Goal: Check status: Check status

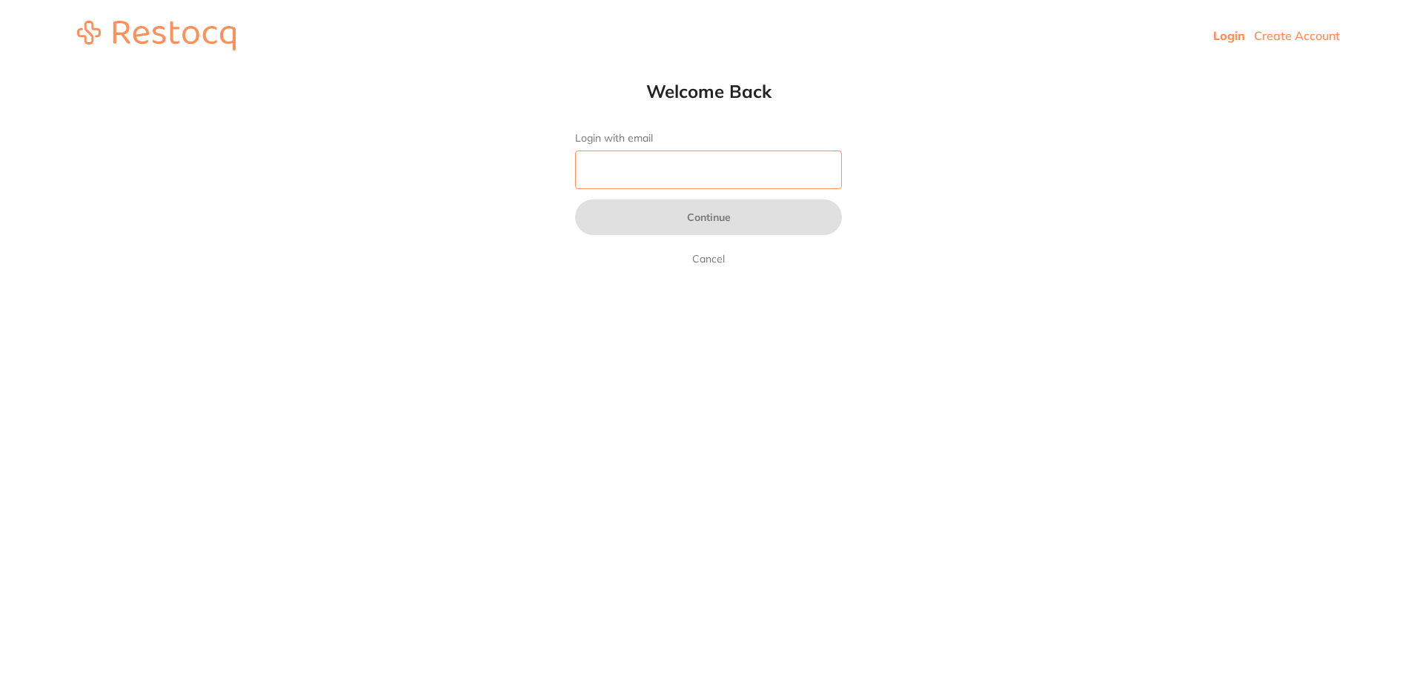
drag, startPoint x: 0, startPoint y: 0, endPoint x: 716, endPoint y: 186, distance: 739.9
click at [716, 186] on input "Login with email" at bounding box center [708, 169] width 267 height 39
type input "[EMAIL_ADDRESS][DOMAIN_NAME]"
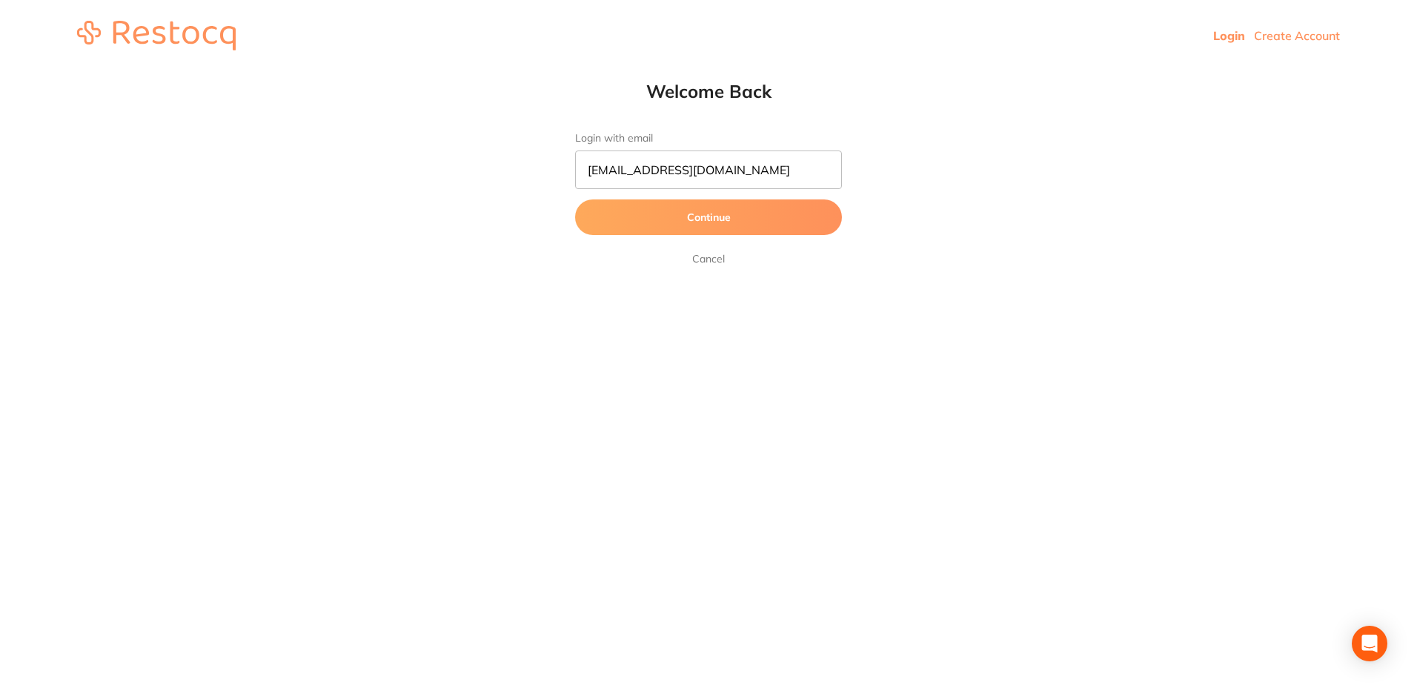
click at [752, 222] on button "Continue" at bounding box center [708, 217] width 267 height 36
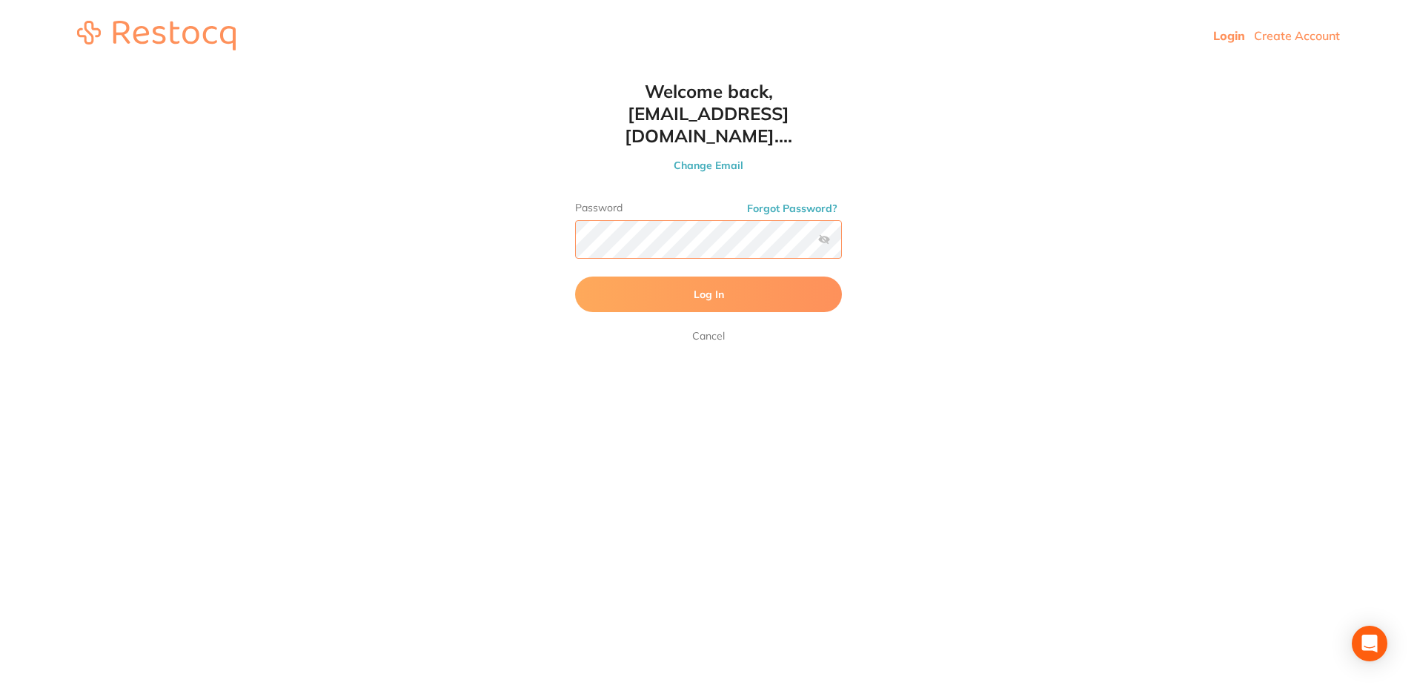
click at [575, 277] on button "Log In" at bounding box center [708, 295] width 267 height 36
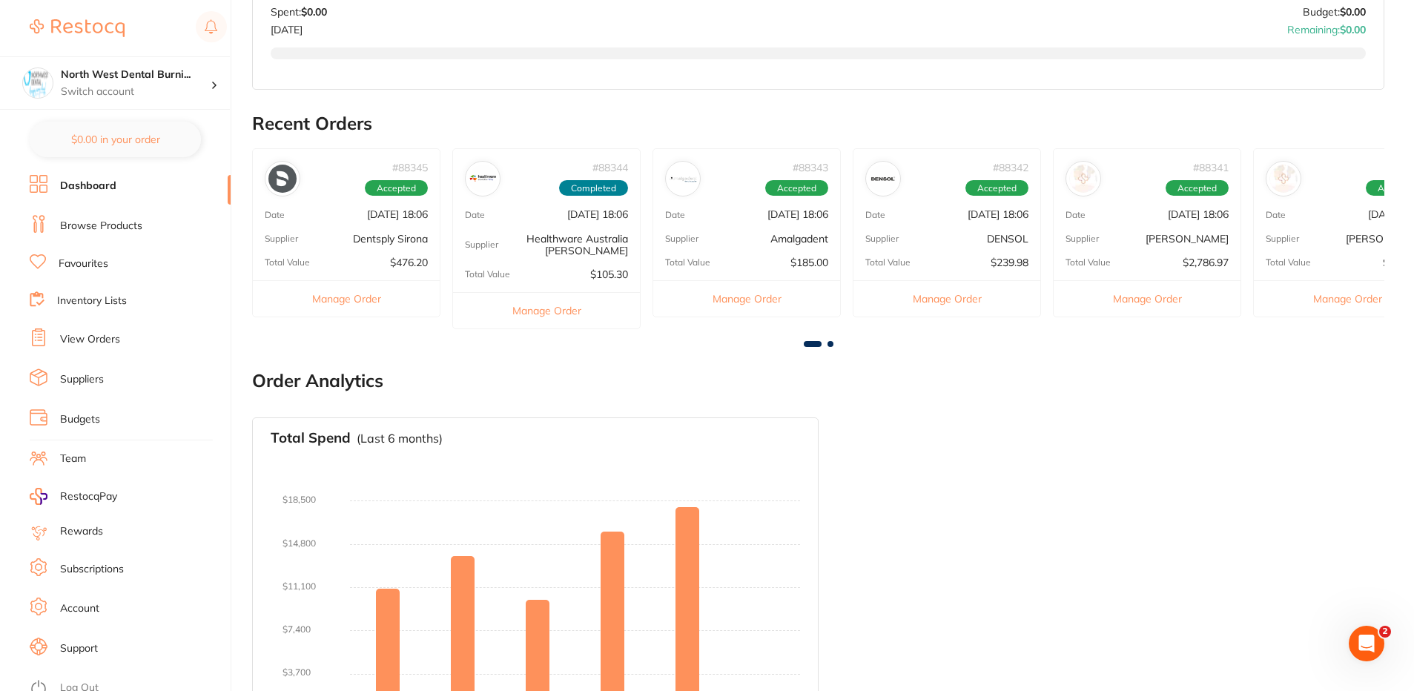
scroll to position [445, 0]
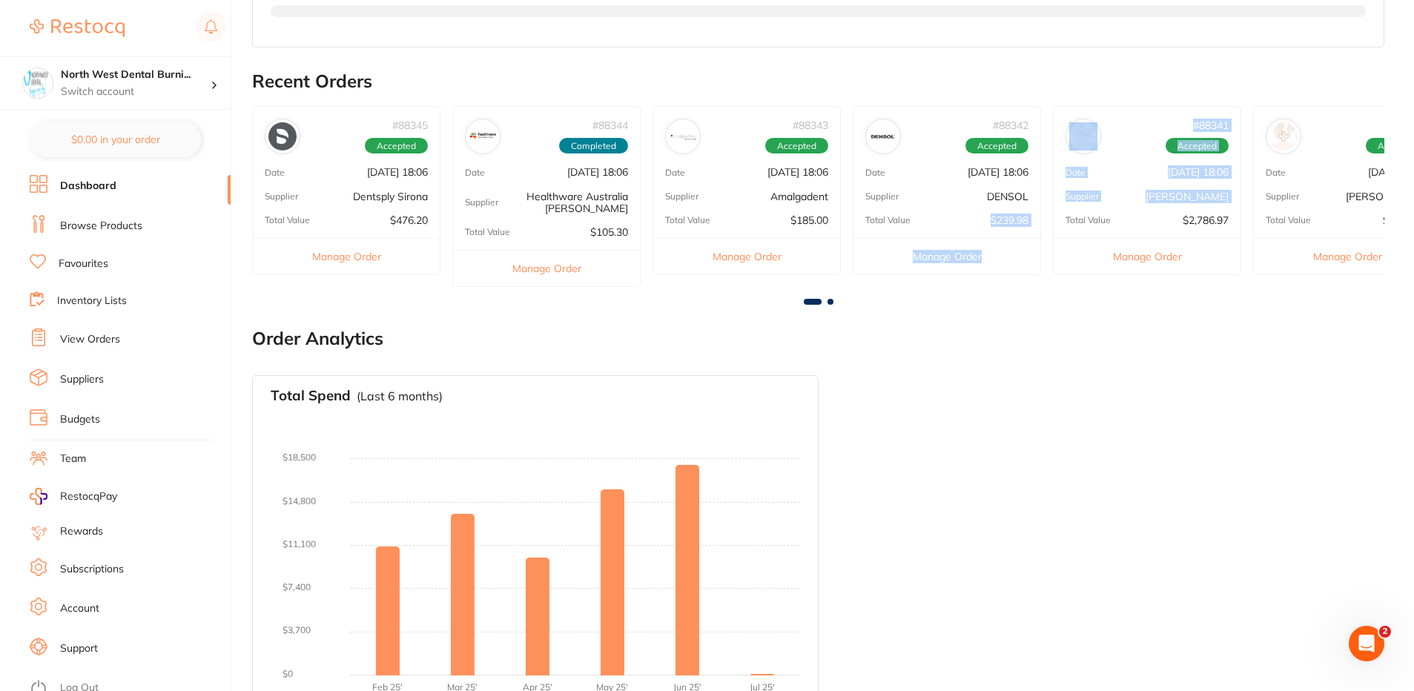
drag, startPoint x: 1059, startPoint y: 214, endPoint x: 956, endPoint y: 211, distance: 102.4
click at [956, 211] on div "# 88345 Accepted Date [DATE] 18:06 Supplier Dentsply Sirona Total Value $476.20…" at bounding box center [818, 202] width 1132 height 192
click at [311, 63] on div at bounding box center [818, 37] width 1095 height 65
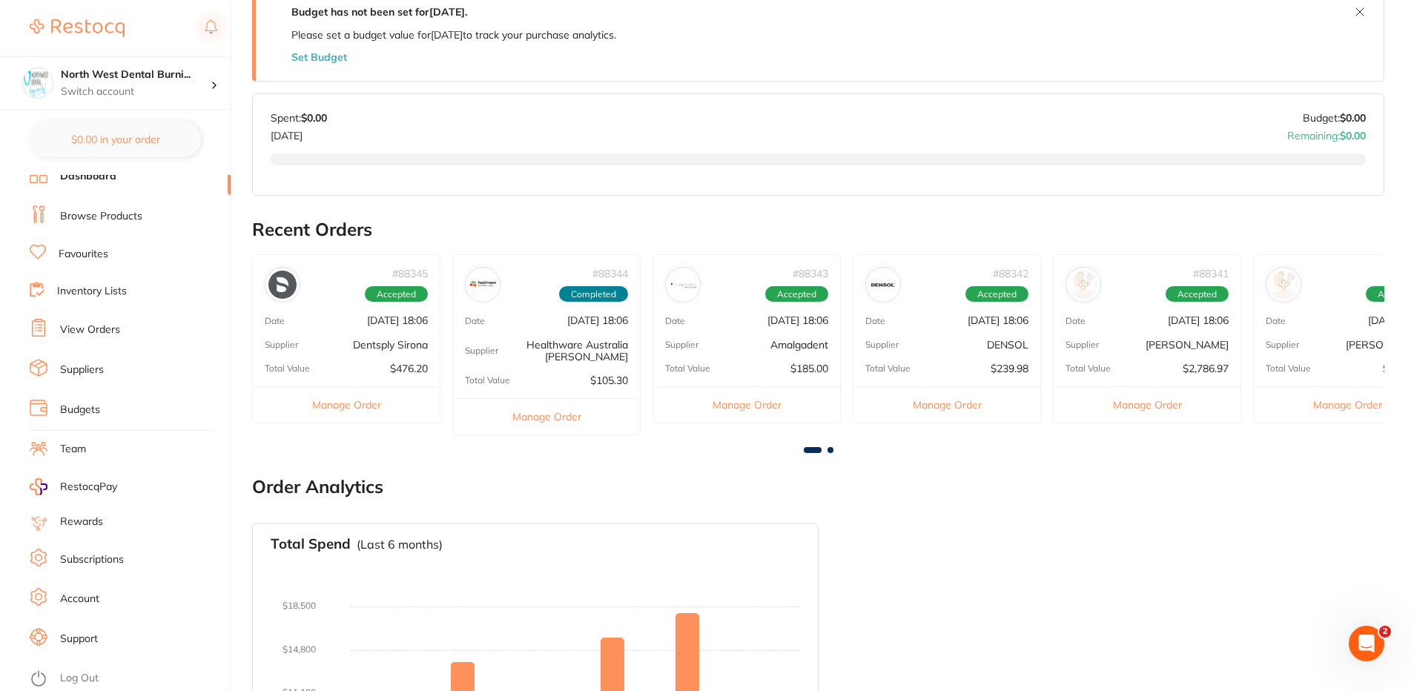
scroll to position [0, 0]
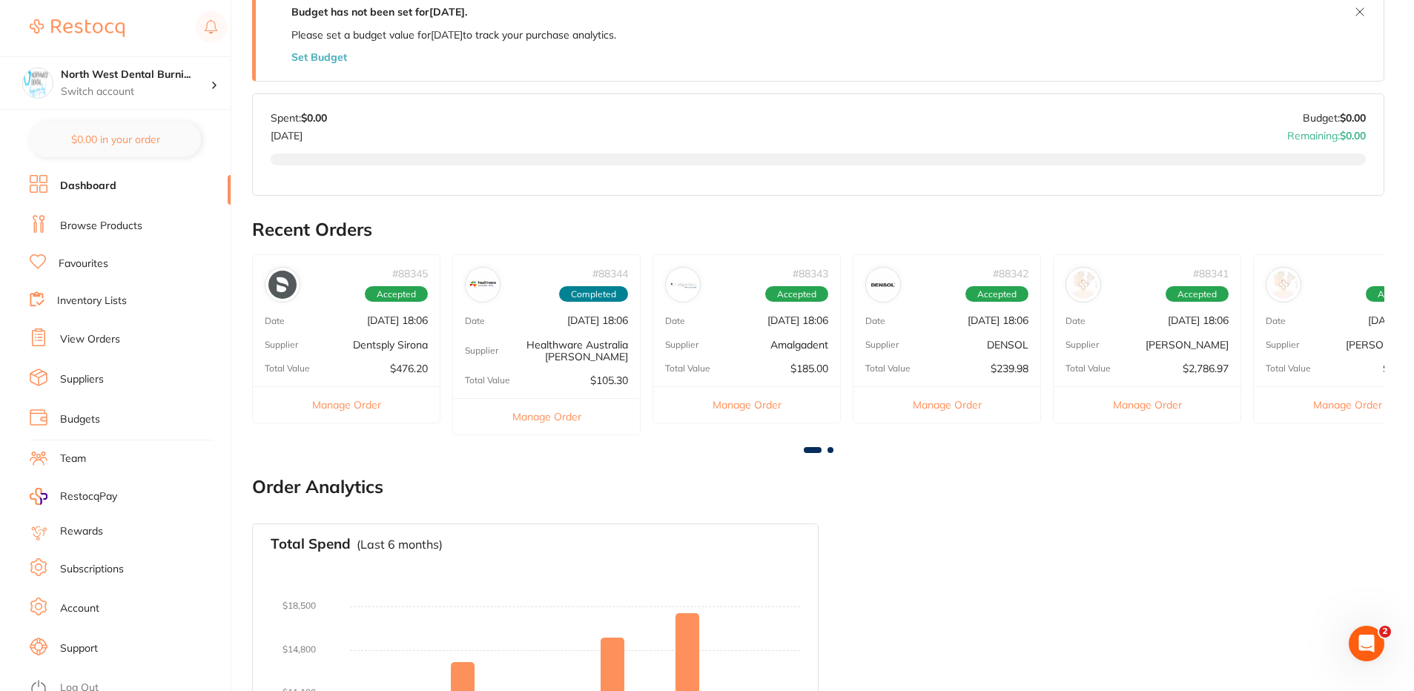
click at [108, 334] on link "View Orders" at bounding box center [90, 339] width 60 height 15
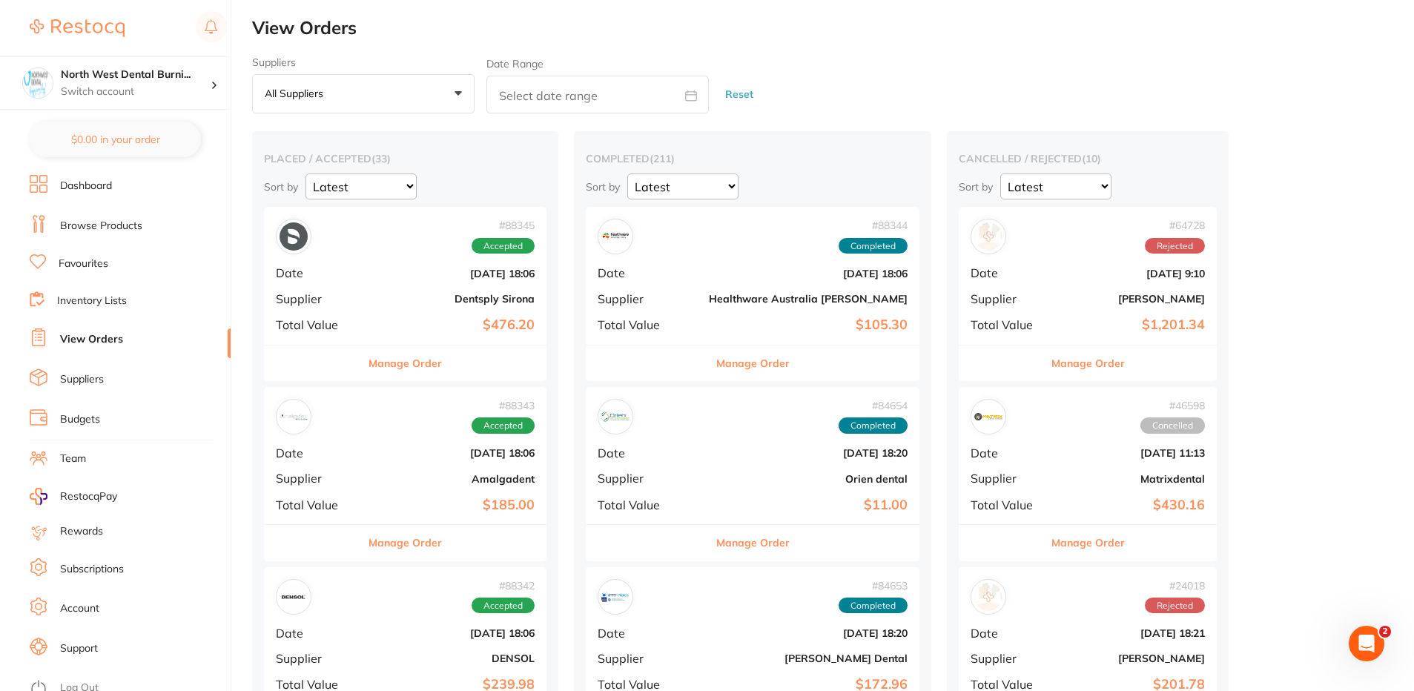
click at [423, 368] on button "Manage Order" at bounding box center [404, 363] width 73 height 36
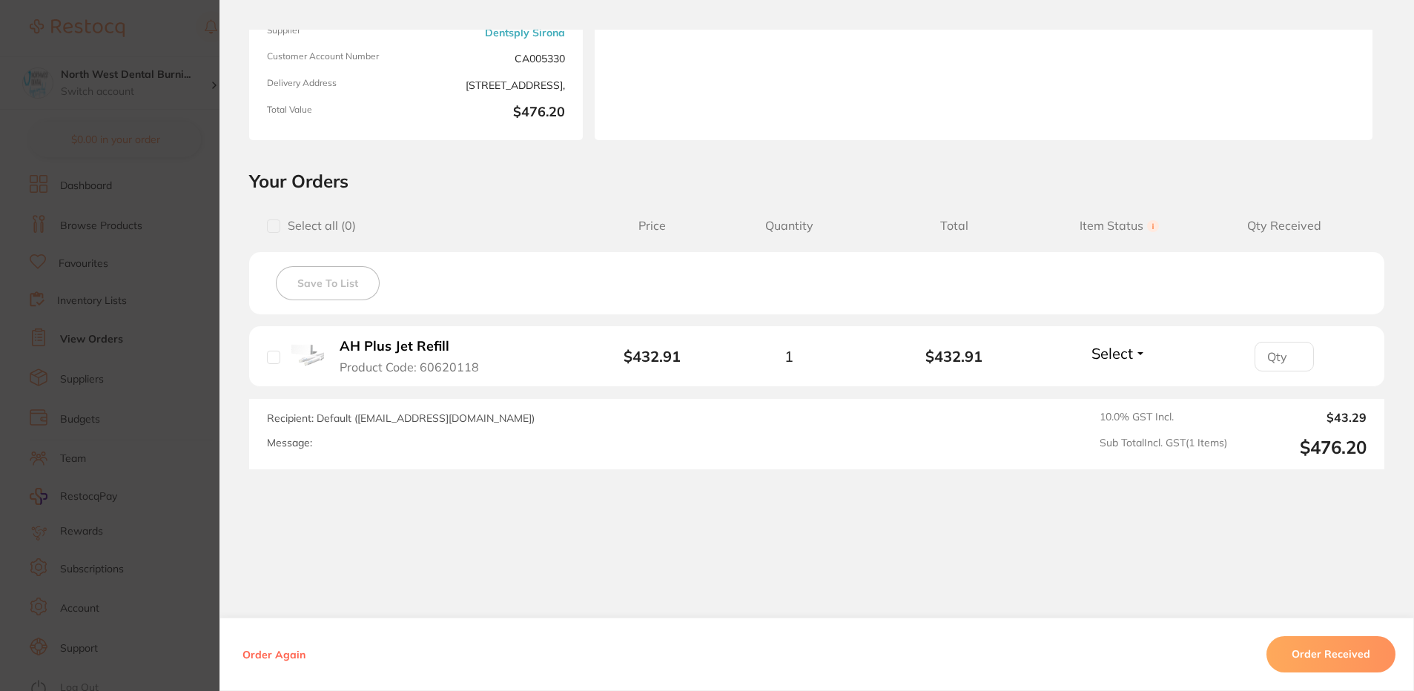
click at [136, 337] on section "Order ID: Restocq- 88345 Order Information Accepted Order Order Date [DATE] 18:…" at bounding box center [707, 345] width 1414 height 691
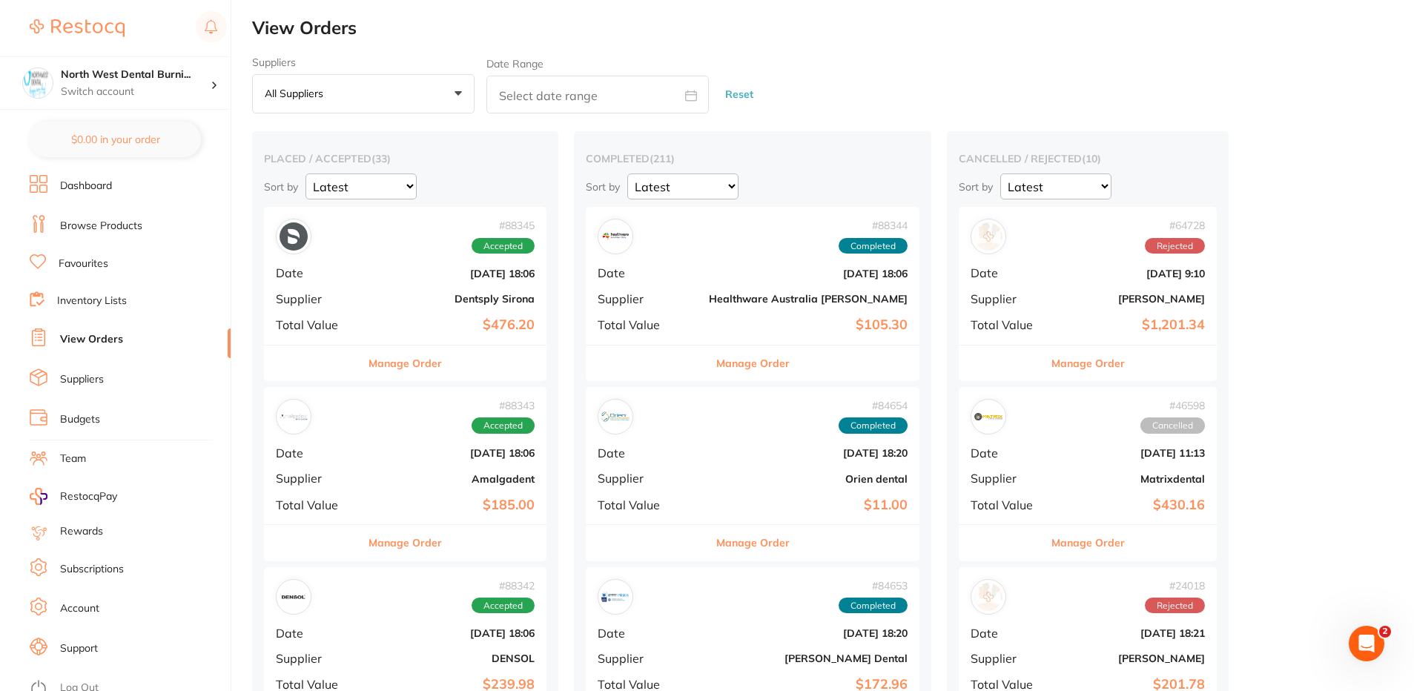
click at [426, 549] on button "Manage Order" at bounding box center [404, 543] width 73 height 36
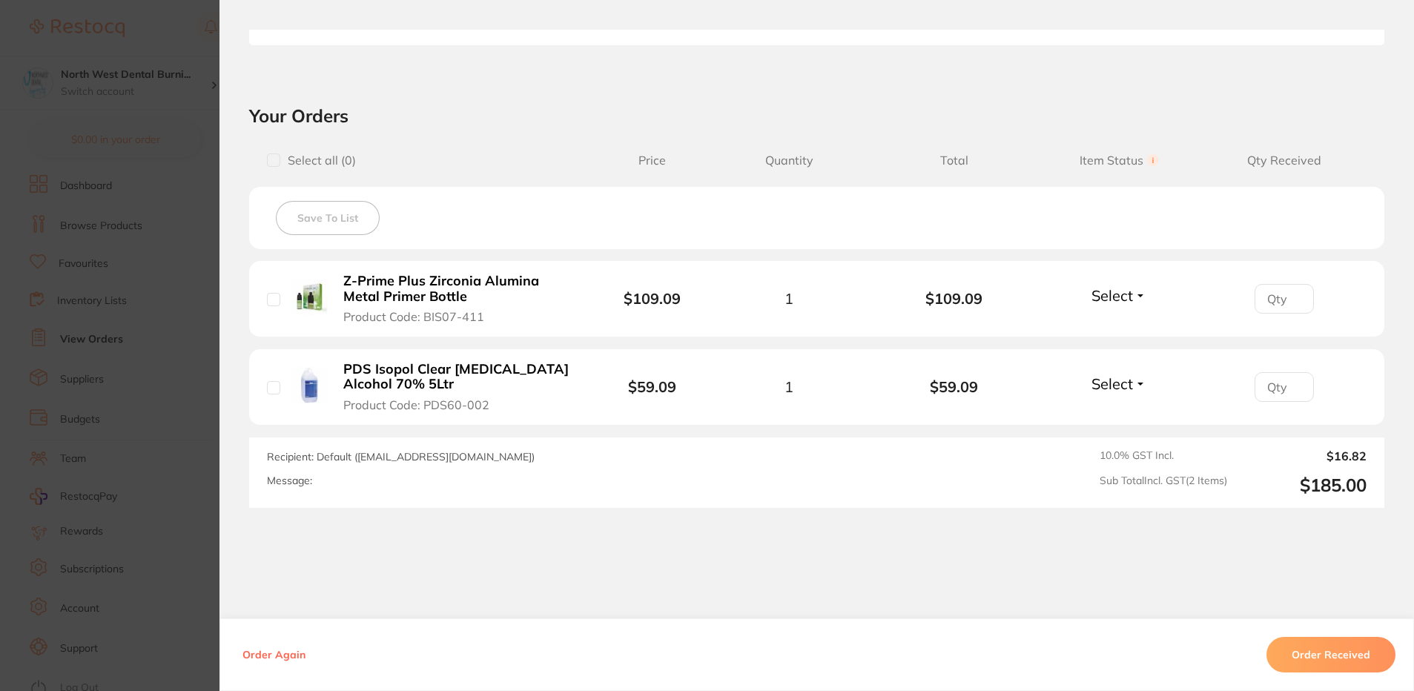
click at [185, 315] on section "Order ID: Restocq- 88343 Order Information Accepted Order Order Date [DATE] 18:…" at bounding box center [707, 345] width 1414 height 691
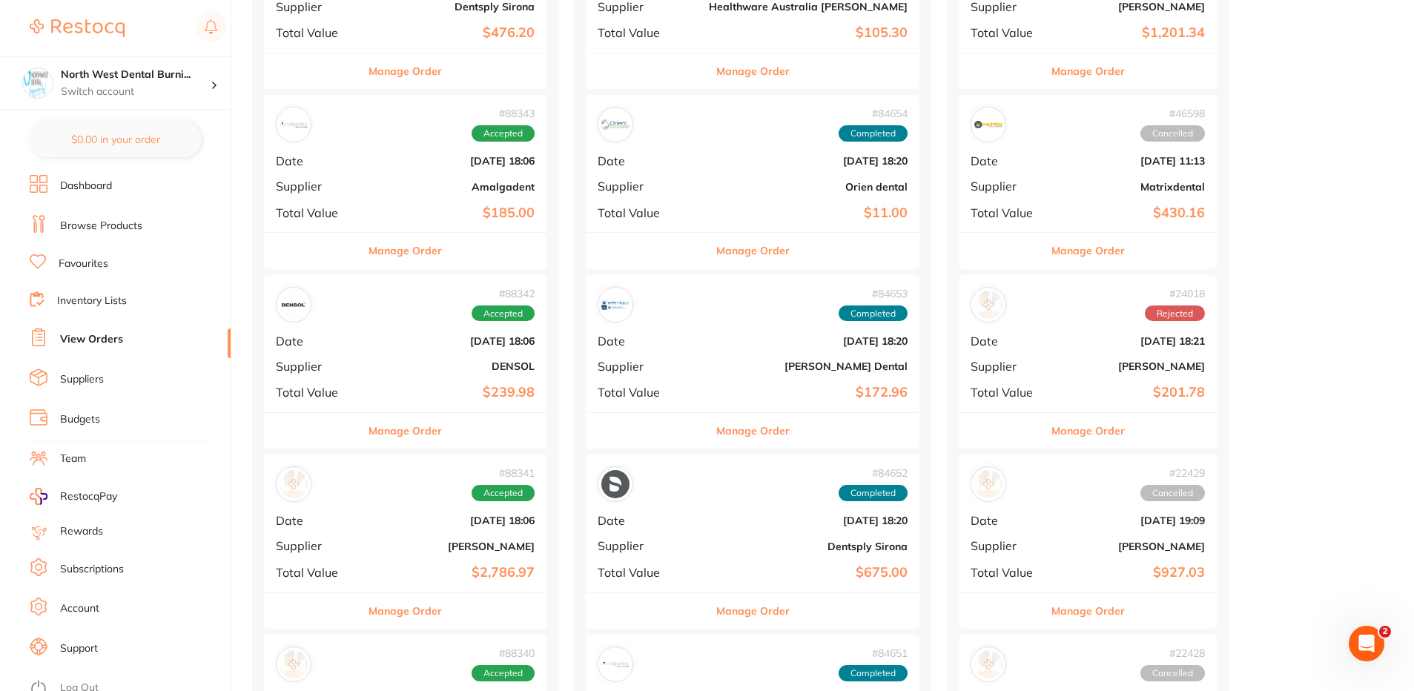
scroll to position [371, 0]
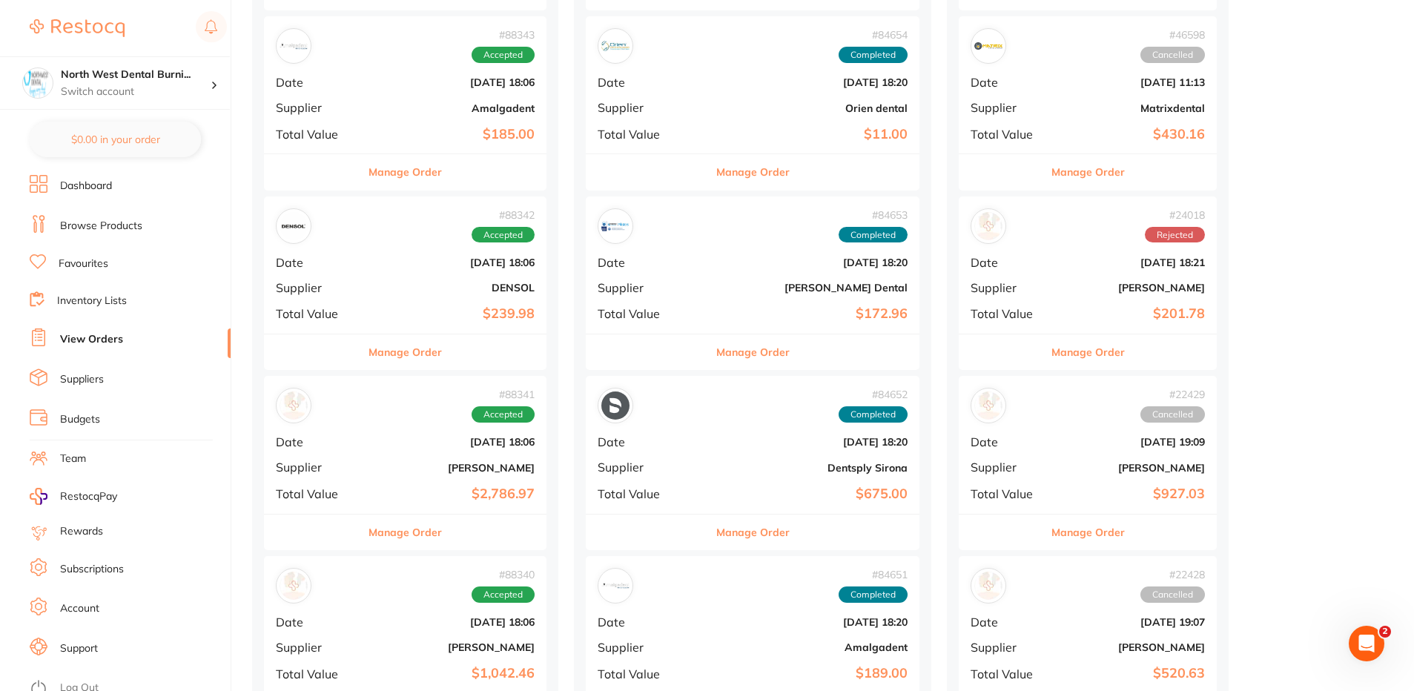
click at [394, 355] on button "Manage Order" at bounding box center [404, 352] width 73 height 36
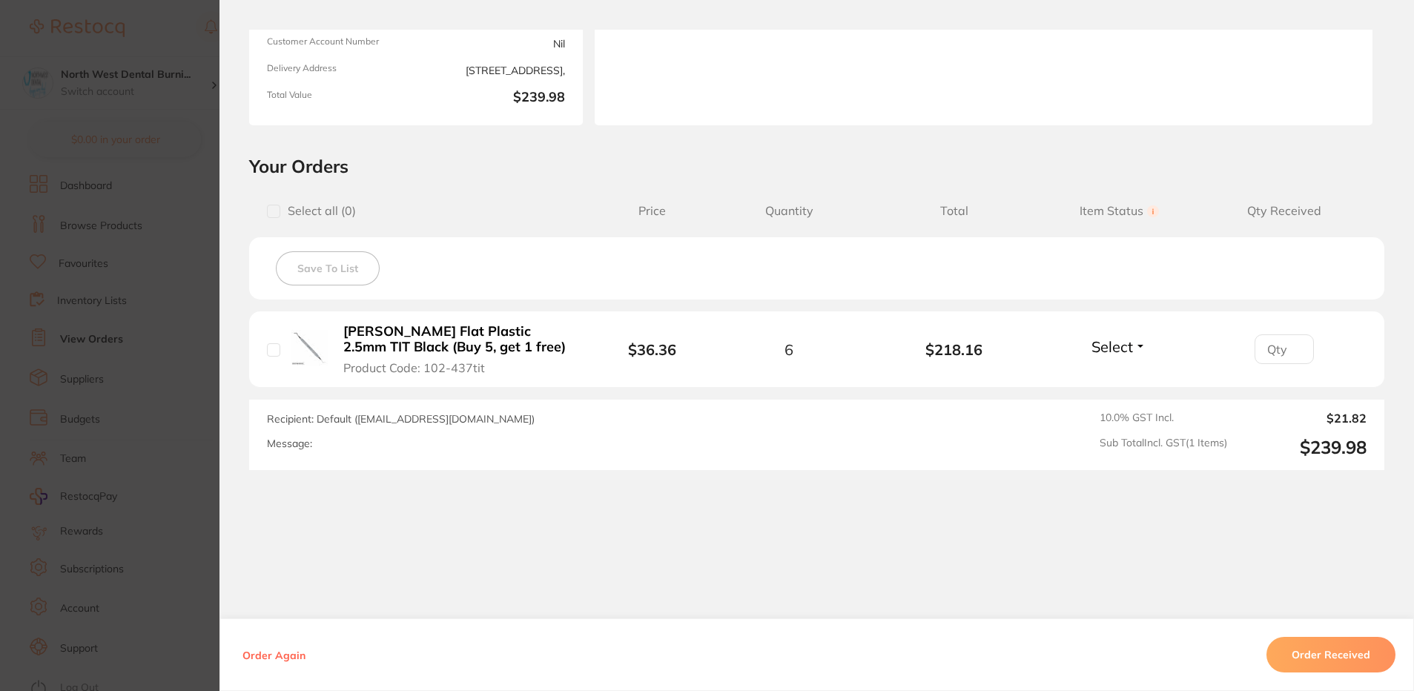
click at [162, 299] on section "Order ID: Restocq- 88342 Order Information Accepted Order Order Date [DATE] 18:…" at bounding box center [707, 345] width 1414 height 691
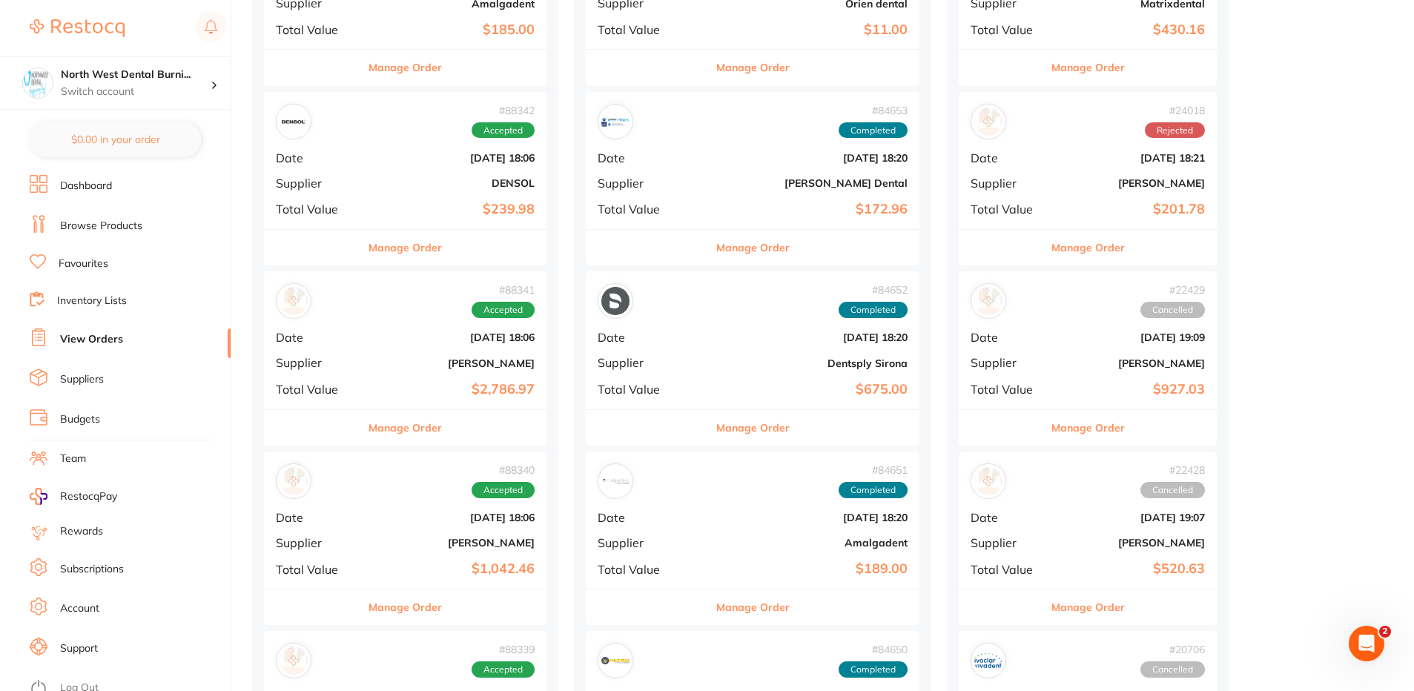
scroll to position [593, 0]
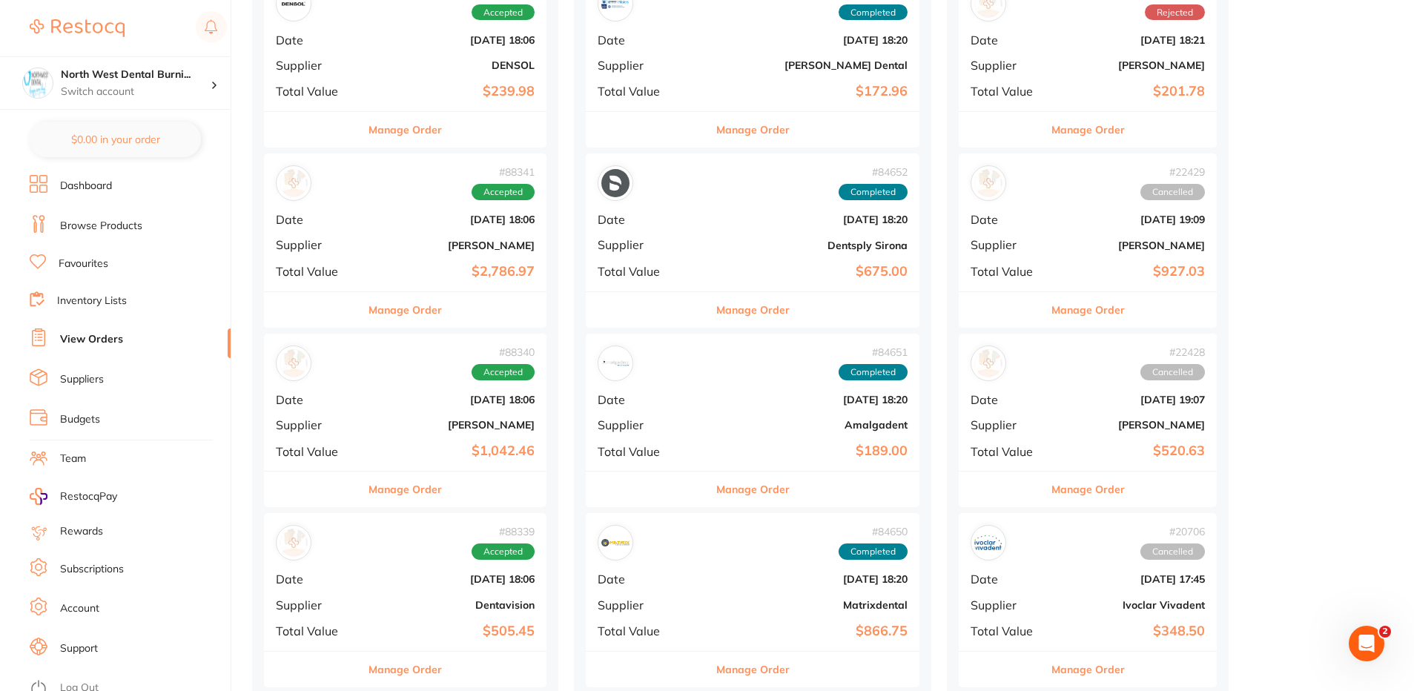
click at [398, 312] on button "Manage Order" at bounding box center [404, 310] width 73 height 36
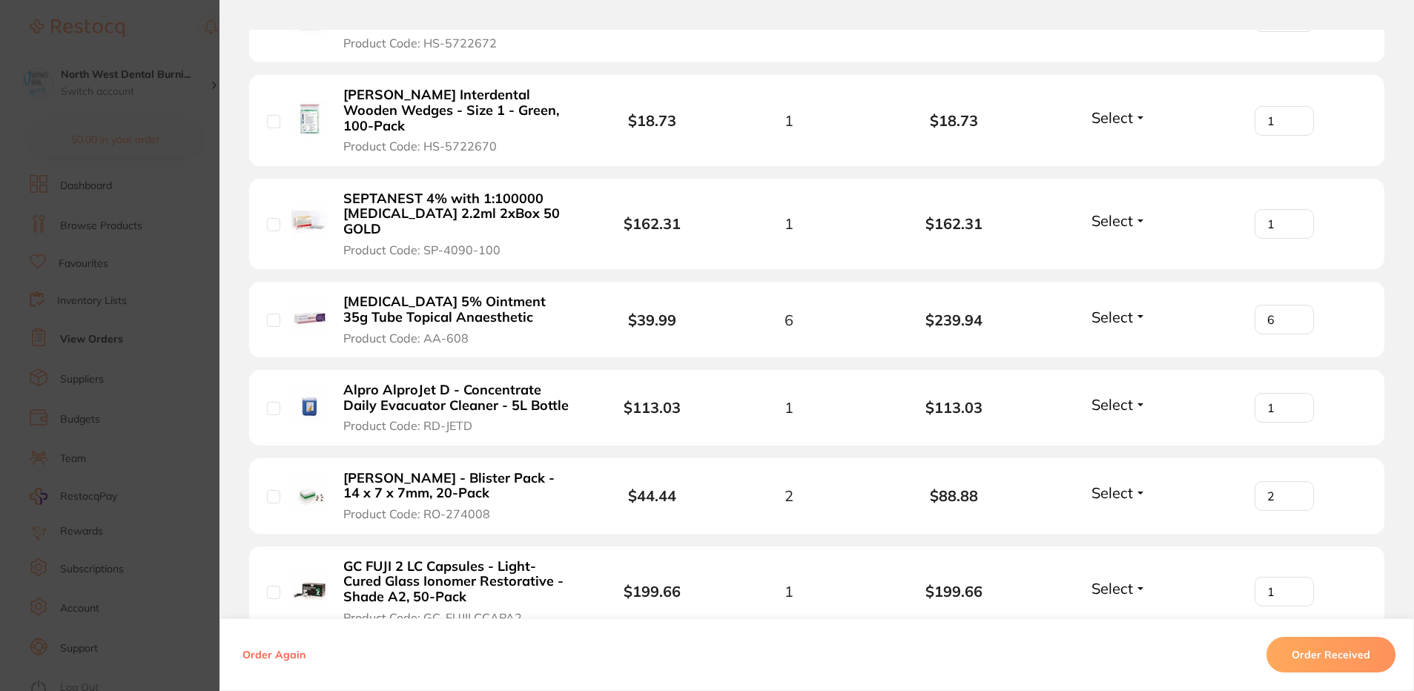
scroll to position [1695, 0]
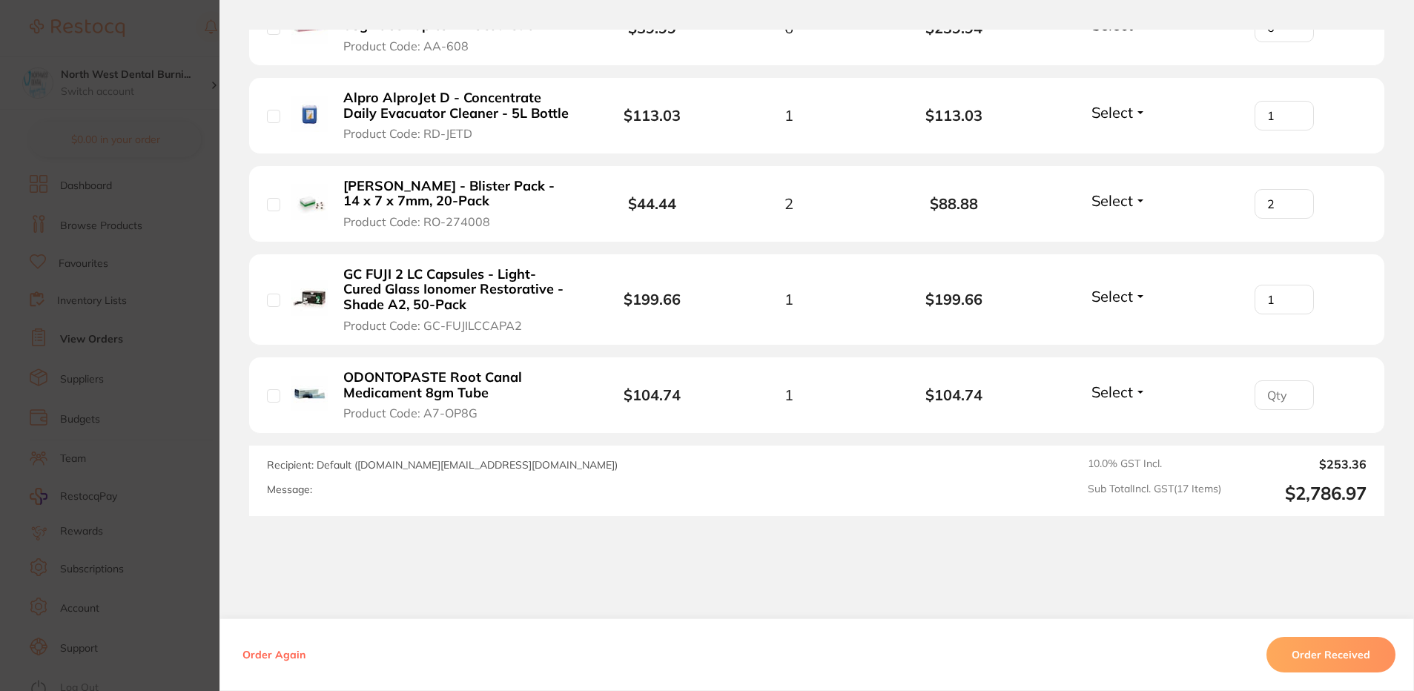
click at [73, 282] on section "Order ID: Restocq- 88341 Order Information Accepted Order Order Date [DATE] 18:…" at bounding box center [707, 345] width 1414 height 691
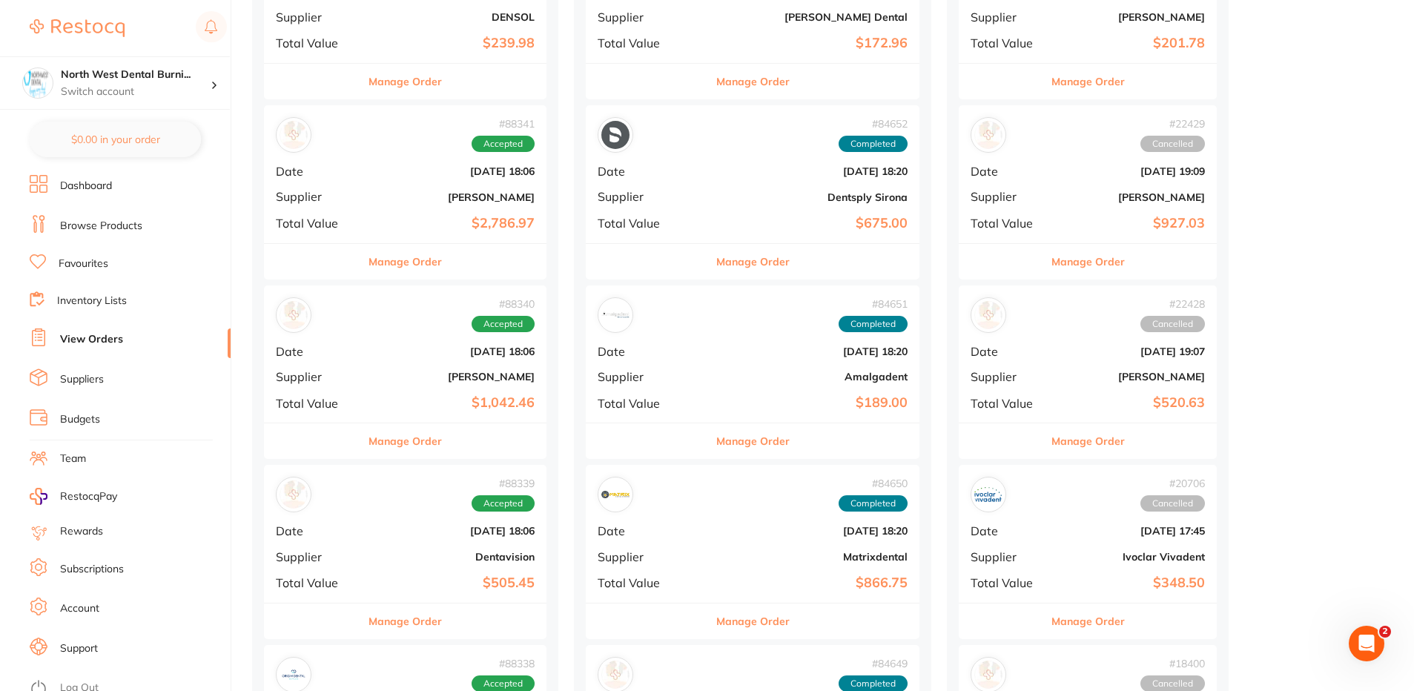
scroll to position [667, 0]
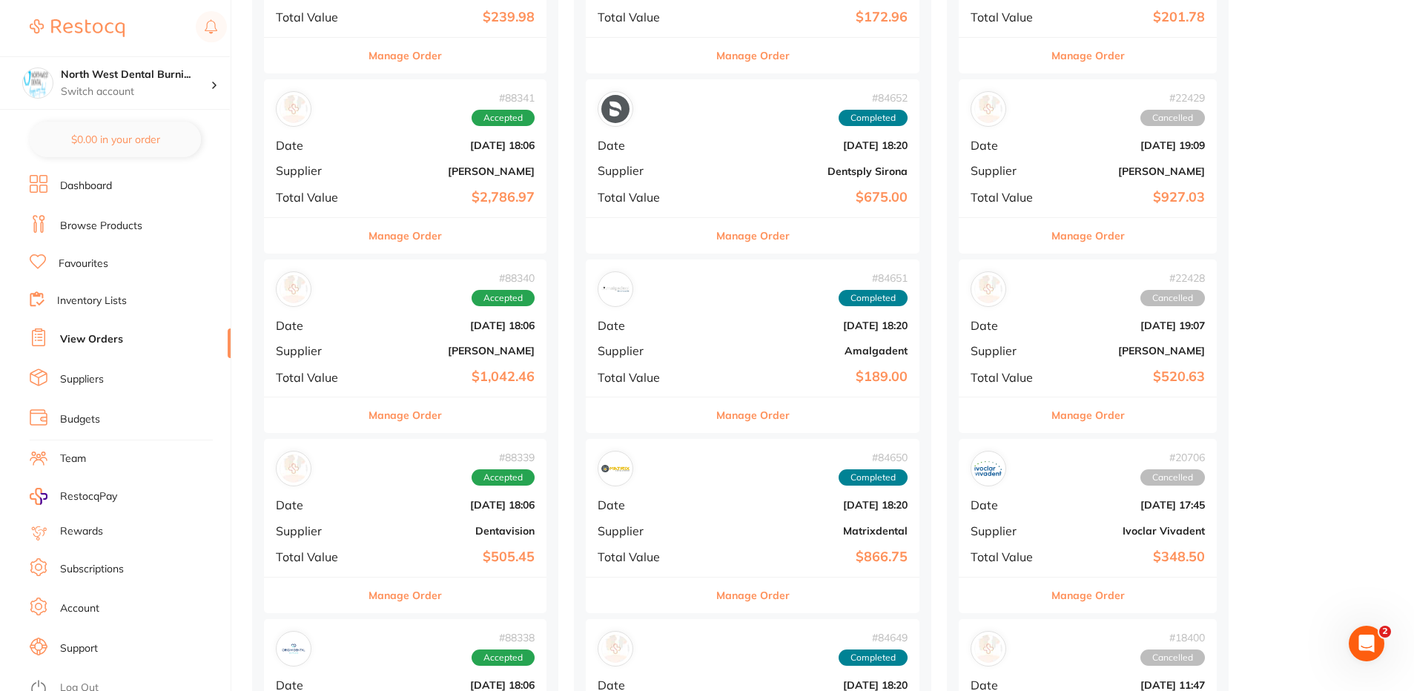
click at [418, 416] on button "Manage Order" at bounding box center [404, 415] width 73 height 36
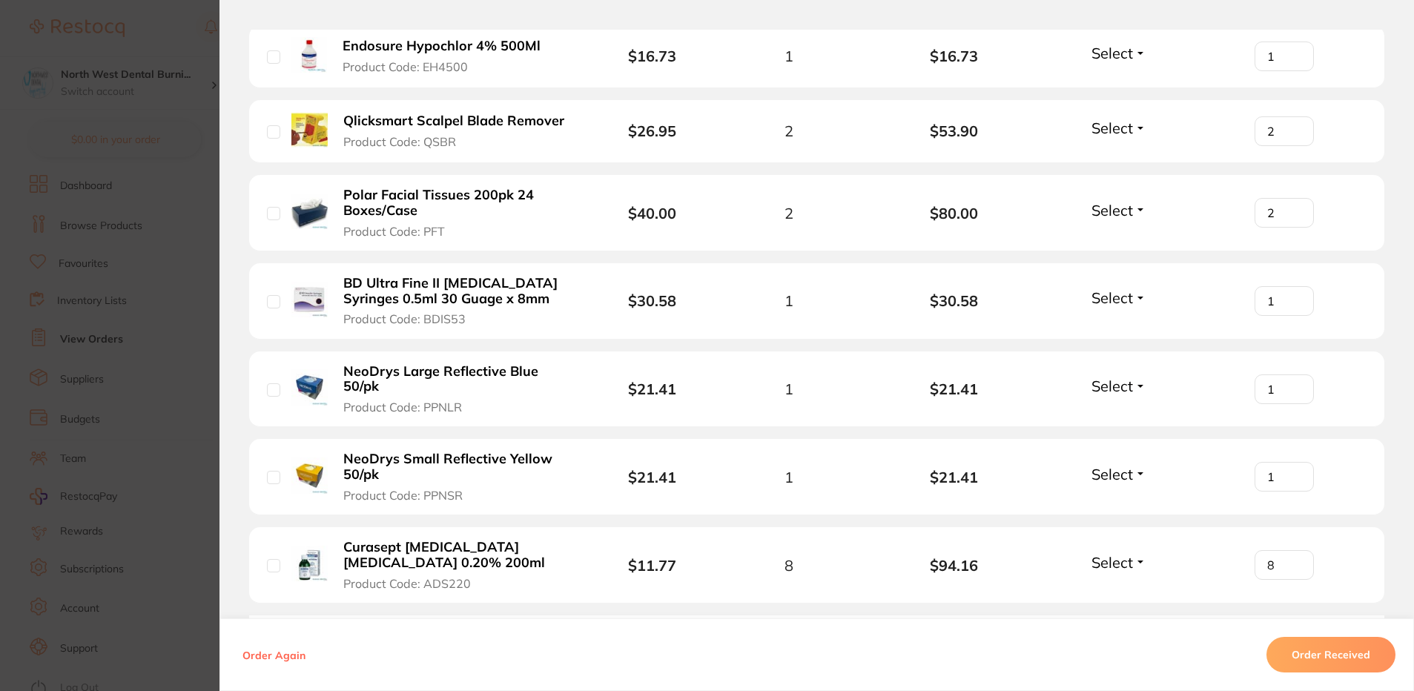
scroll to position [1483, 0]
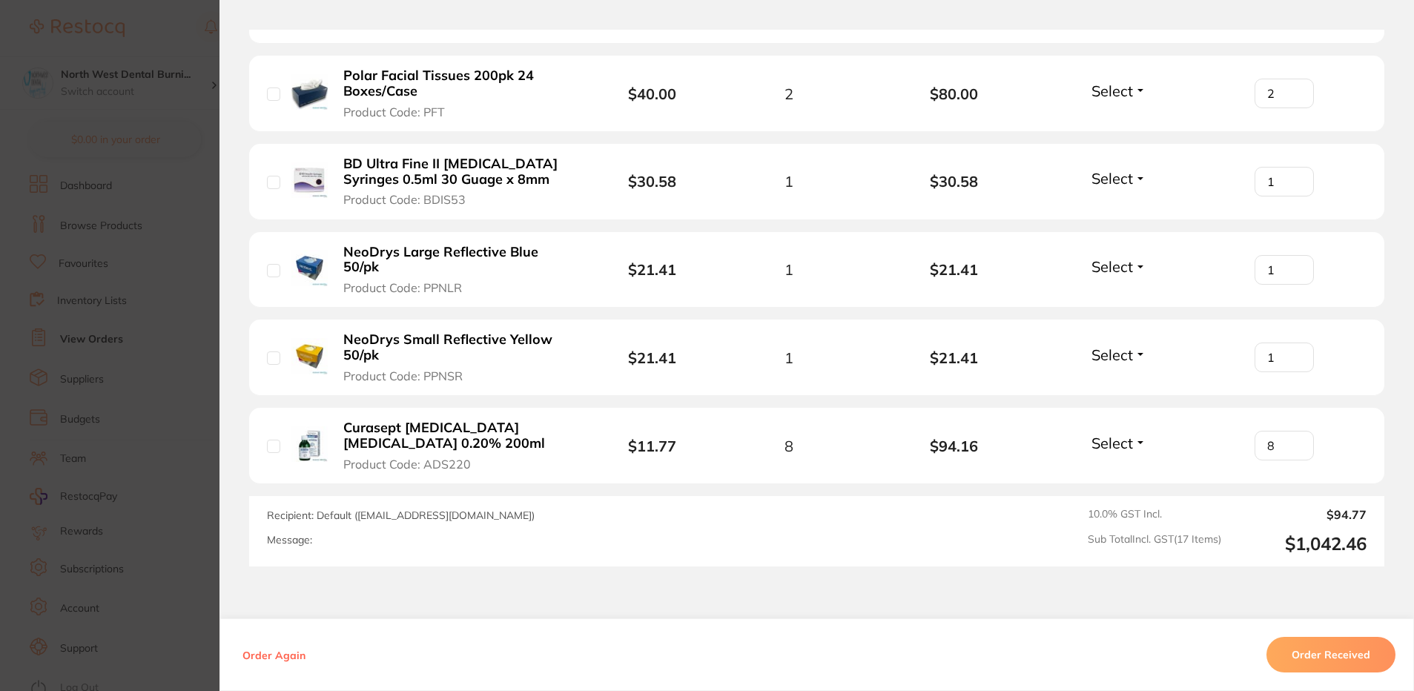
click at [158, 306] on section "Order ID: Restocq- 88340 Order Information Accepted Order Order Date [DATE] 18:…" at bounding box center [707, 345] width 1414 height 691
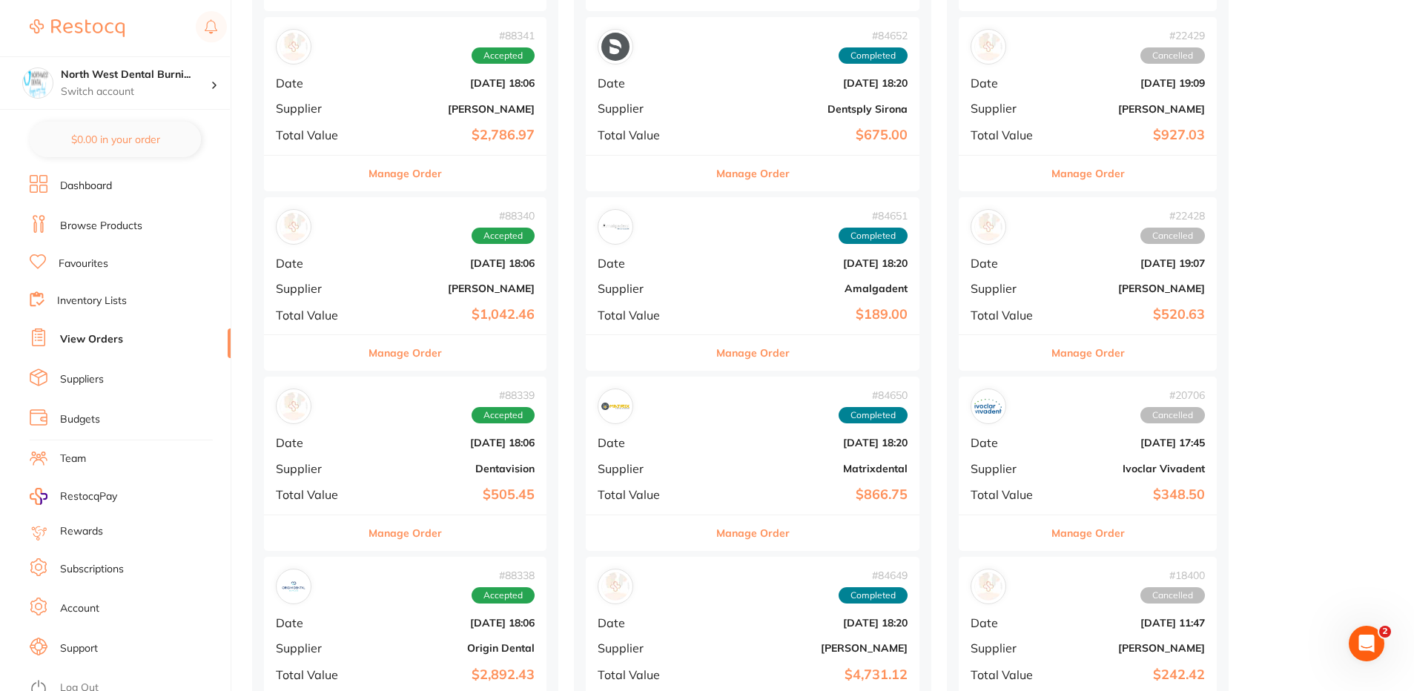
scroll to position [815, 0]
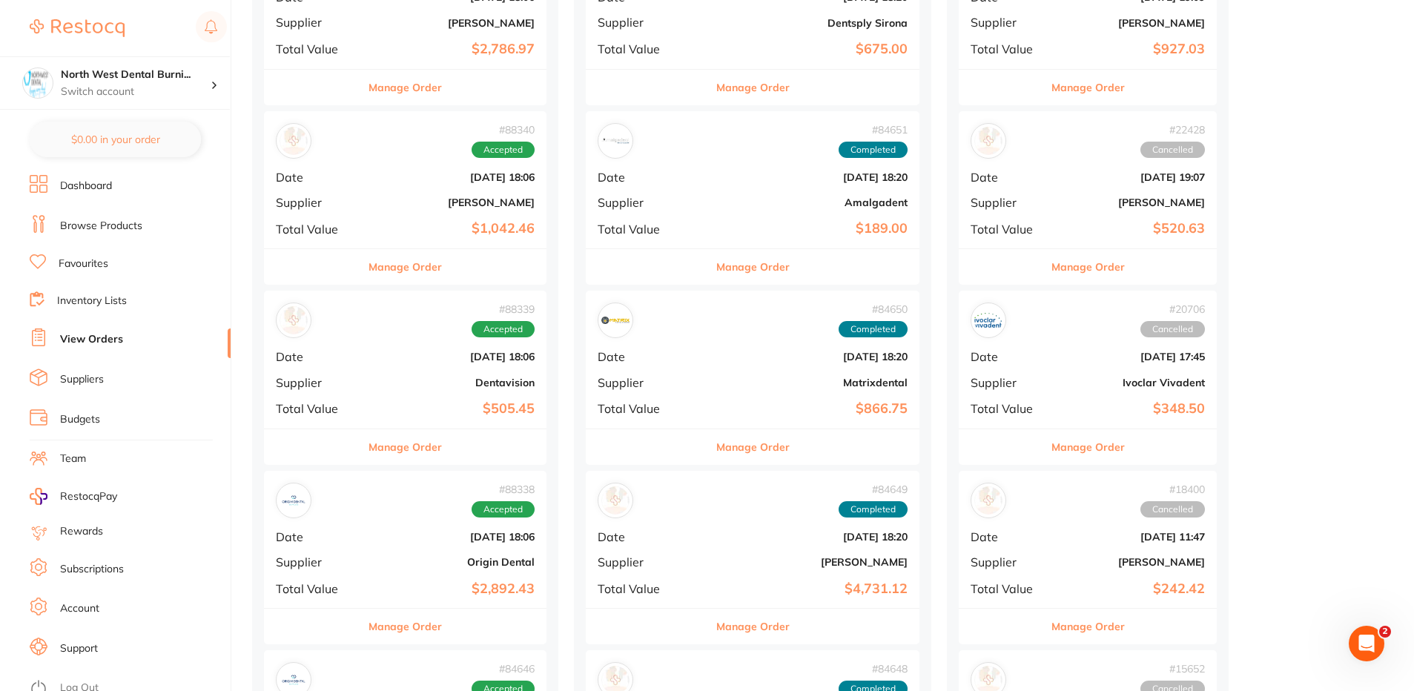
drag, startPoint x: 408, startPoint y: 446, endPoint x: 429, endPoint y: 423, distance: 31.0
click at [408, 445] on button "Manage Order" at bounding box center [404, 447] width 73 height 36
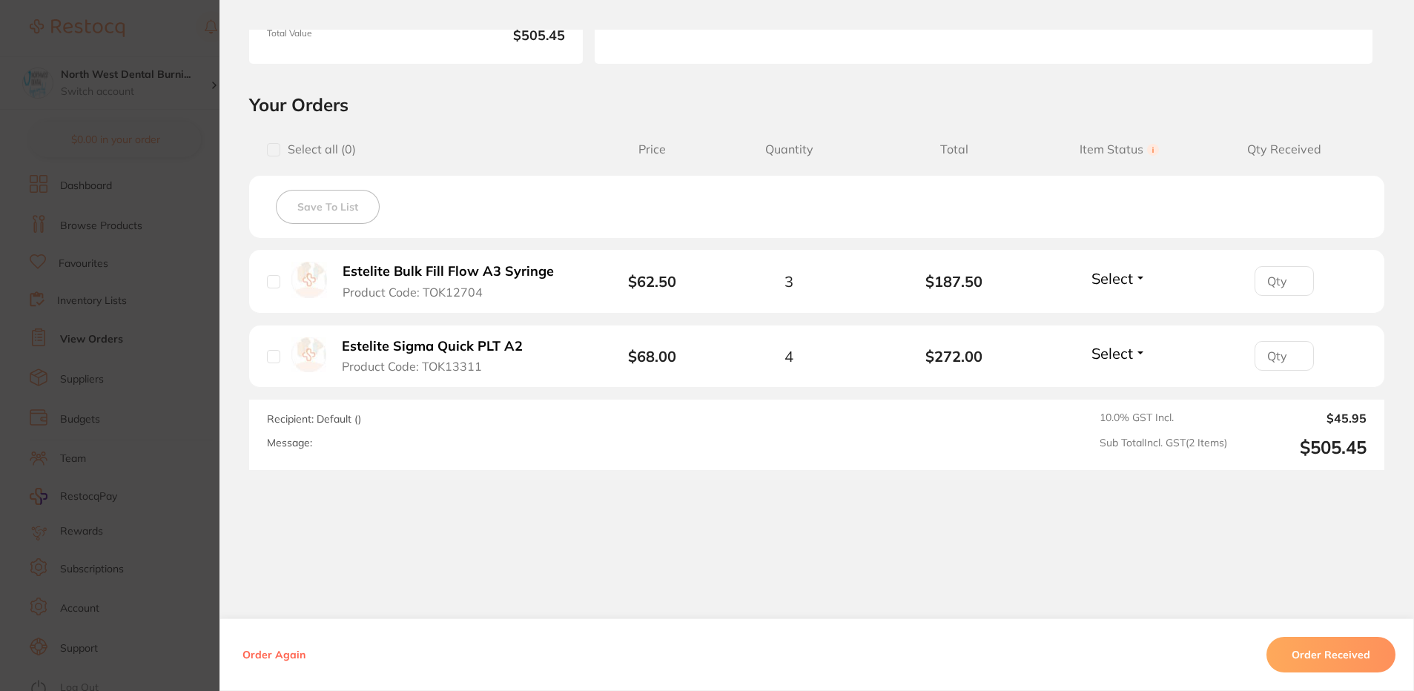
click at [115, 322] on section "Order ID: Restocq- 88339 Order Information Accepted Order Order Date [DATE] 18:…" at bounding box center [707, 345] width 1414 height 691
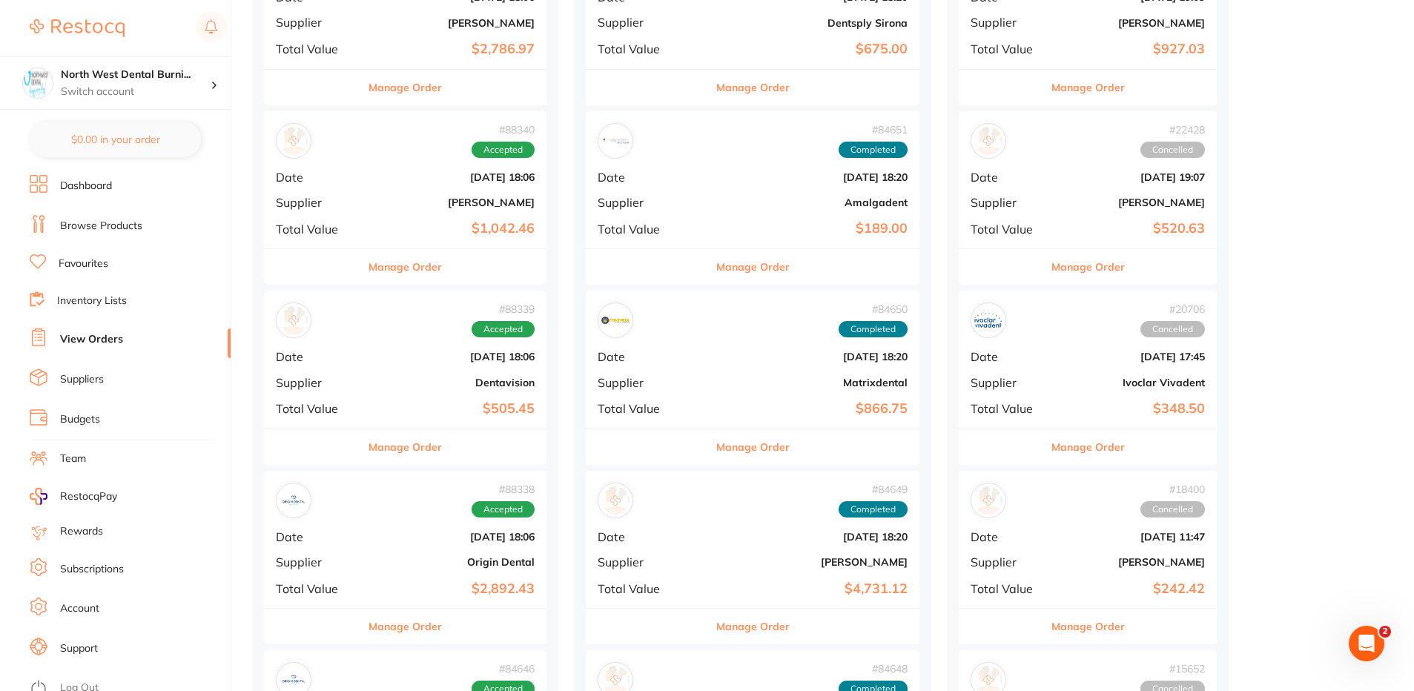
click at [415, 630] on button "Manage Order" at bounding box center [404, 627] width 73 height 36
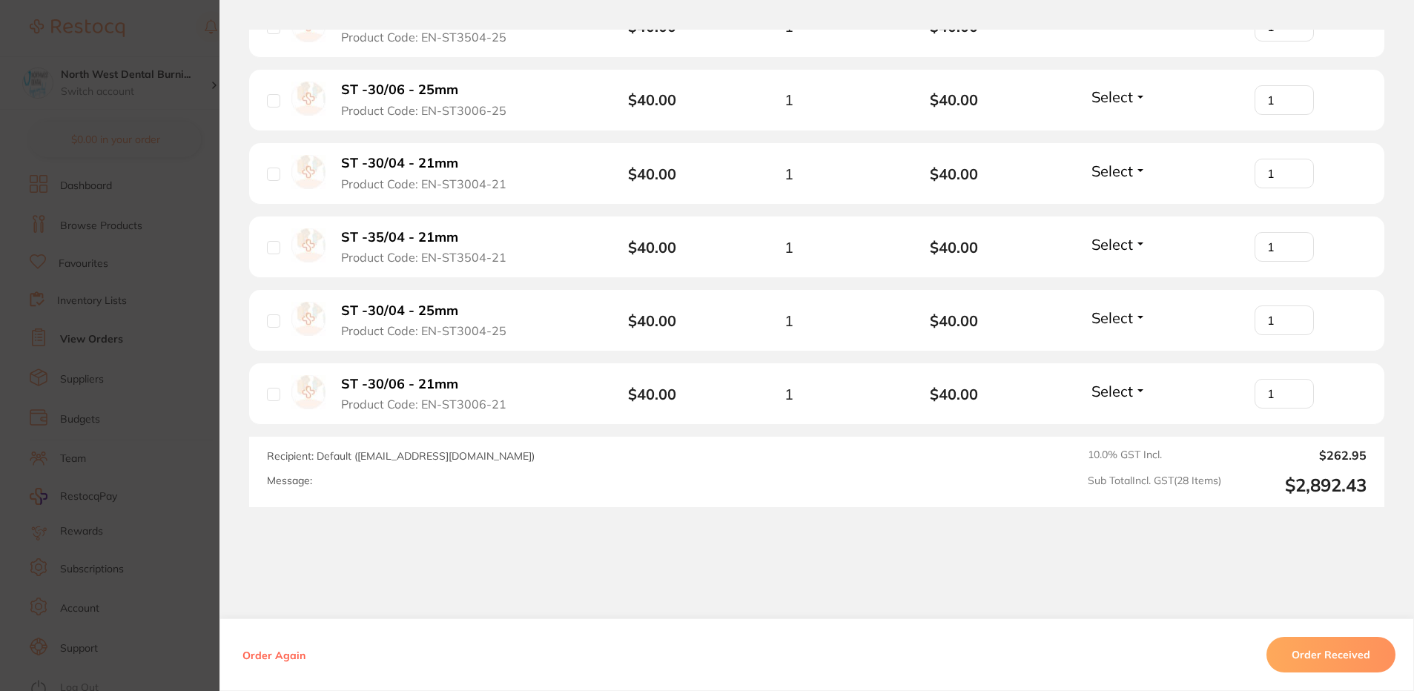
scroll to position [2608, 0]
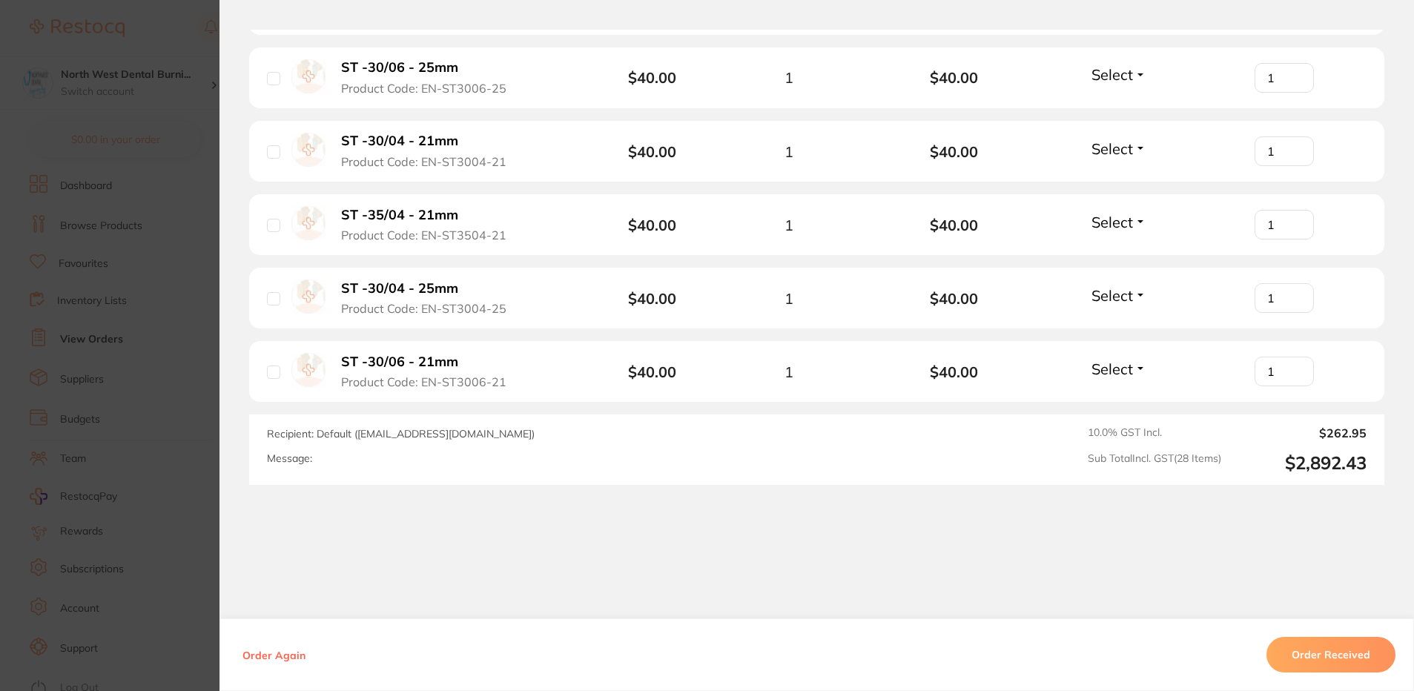
click at [93, 259] on section "Order ID: Restocq- 88338 Order Information Accepted Order Order Date [DATE] 18:…" at bounding box center [707, 345] width 1414 height 691
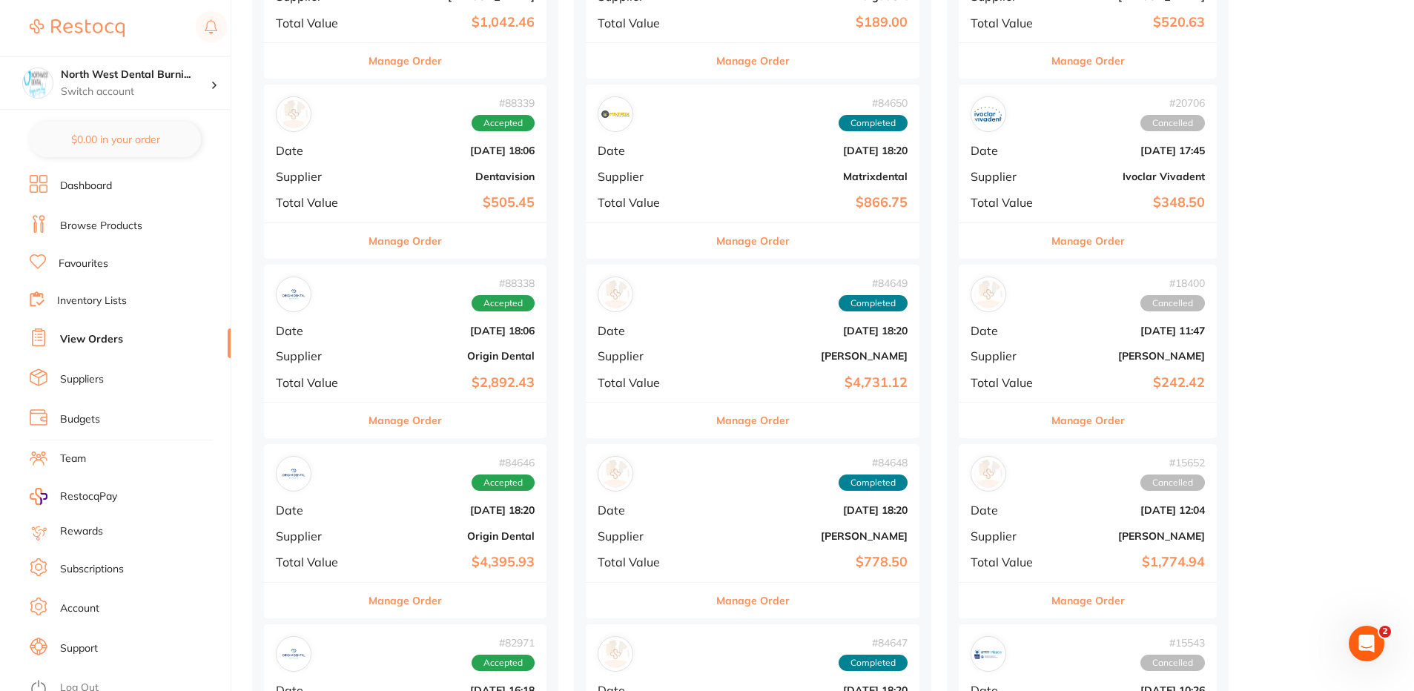
scroll to position [1112, 0]
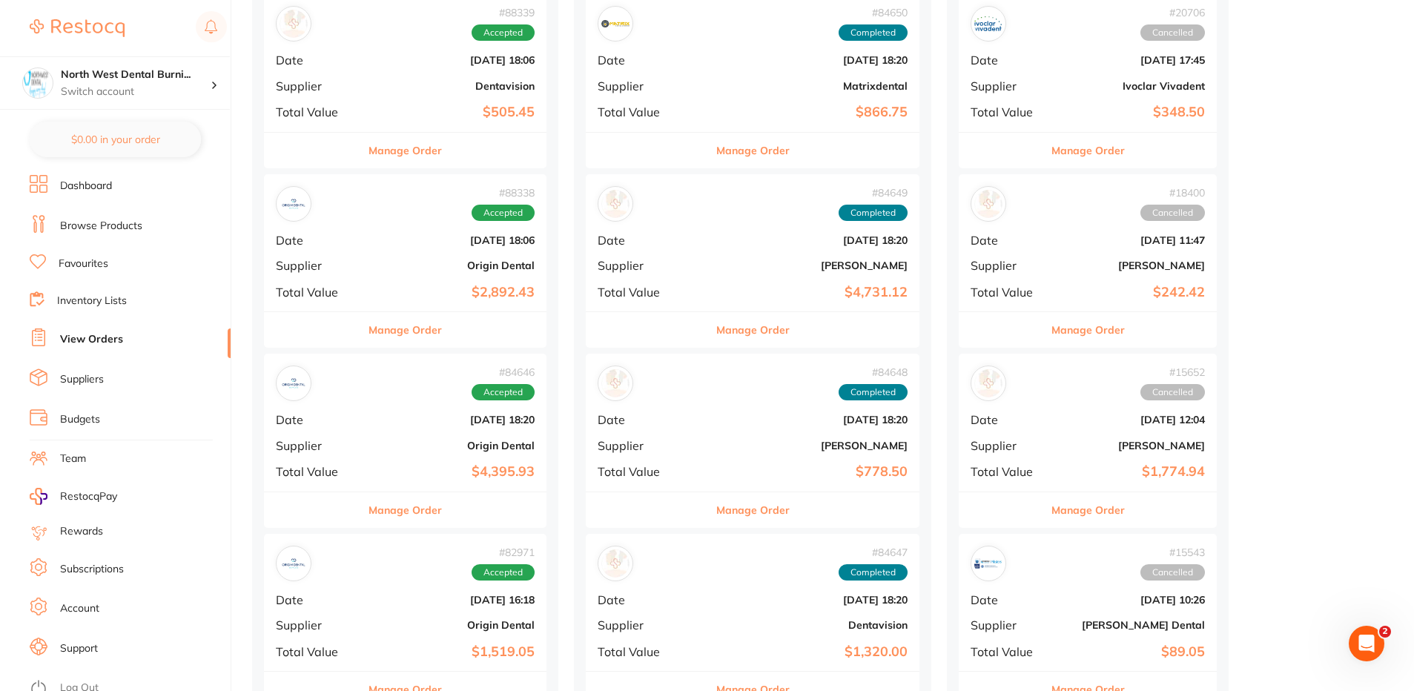
click at [391, 325] on button "Manage Order" at bounding box center [404, 330] width 73 height 36
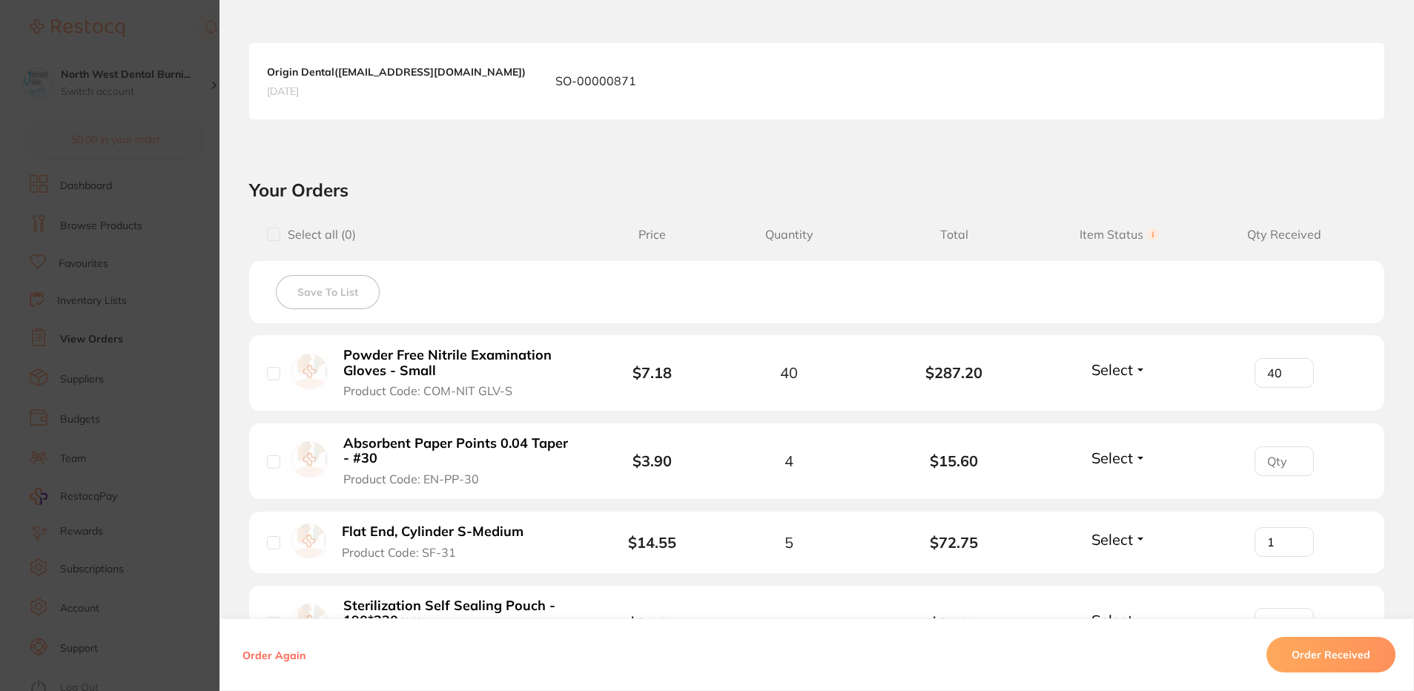
scroll to position [890, 0]
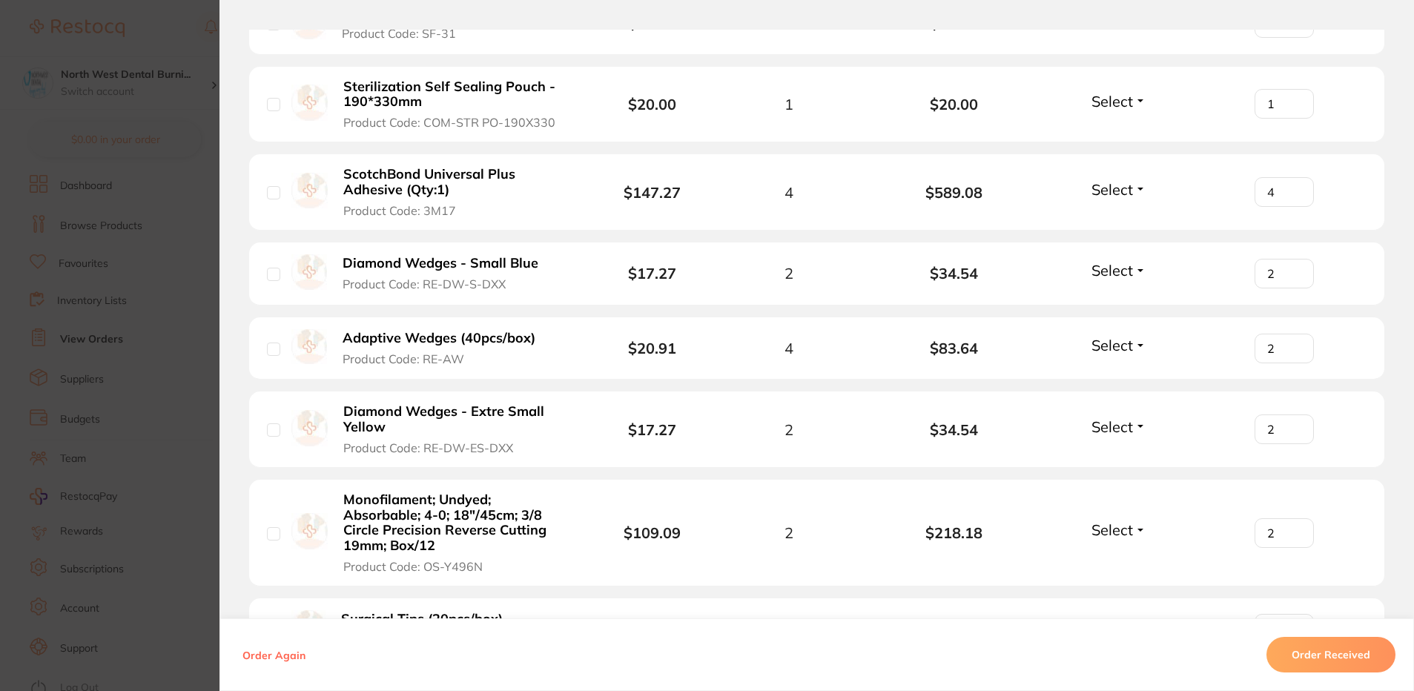
click at [93, 280] on section "Order ID: Restocq- 88338 Order Information Accepted Order Order Date [DATE] 18:…" at bounding box center [707, 345] width 1414 height 691
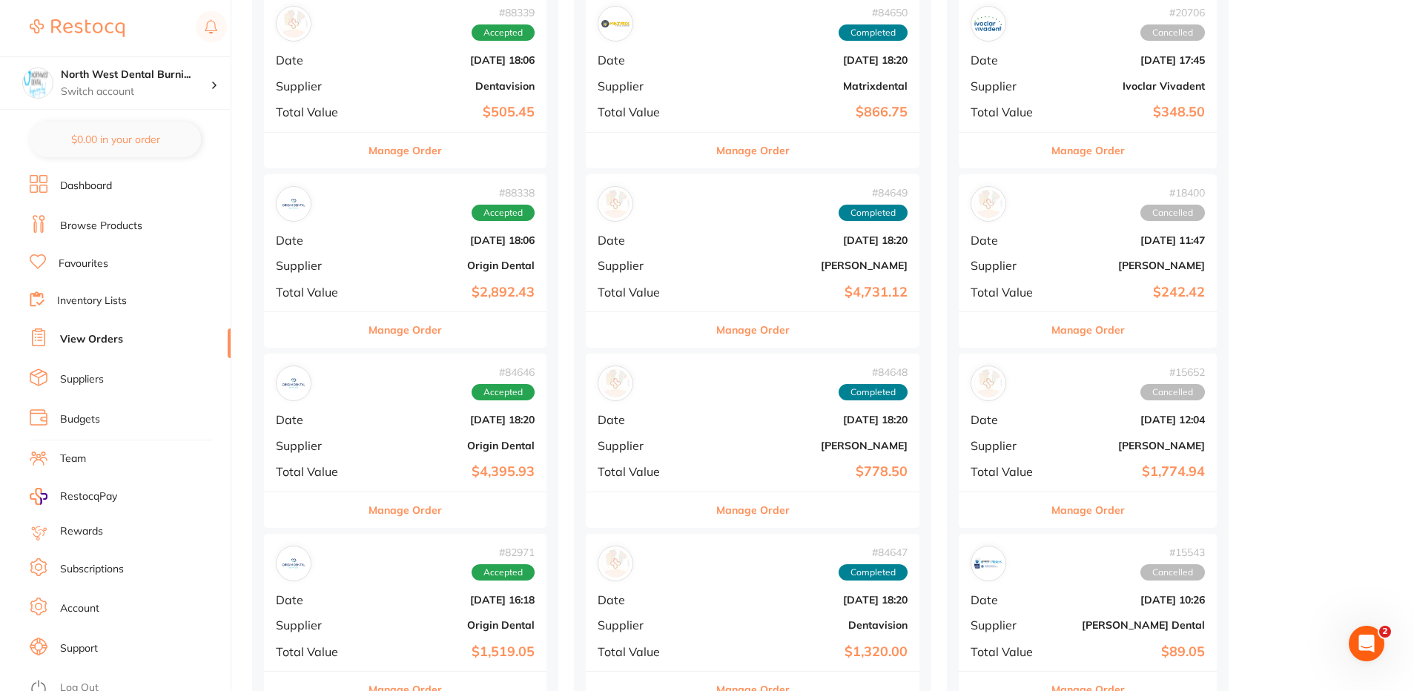
click at [420, 512] on button "Manage Order" at bounding box center [404, 510] width 73 height 36
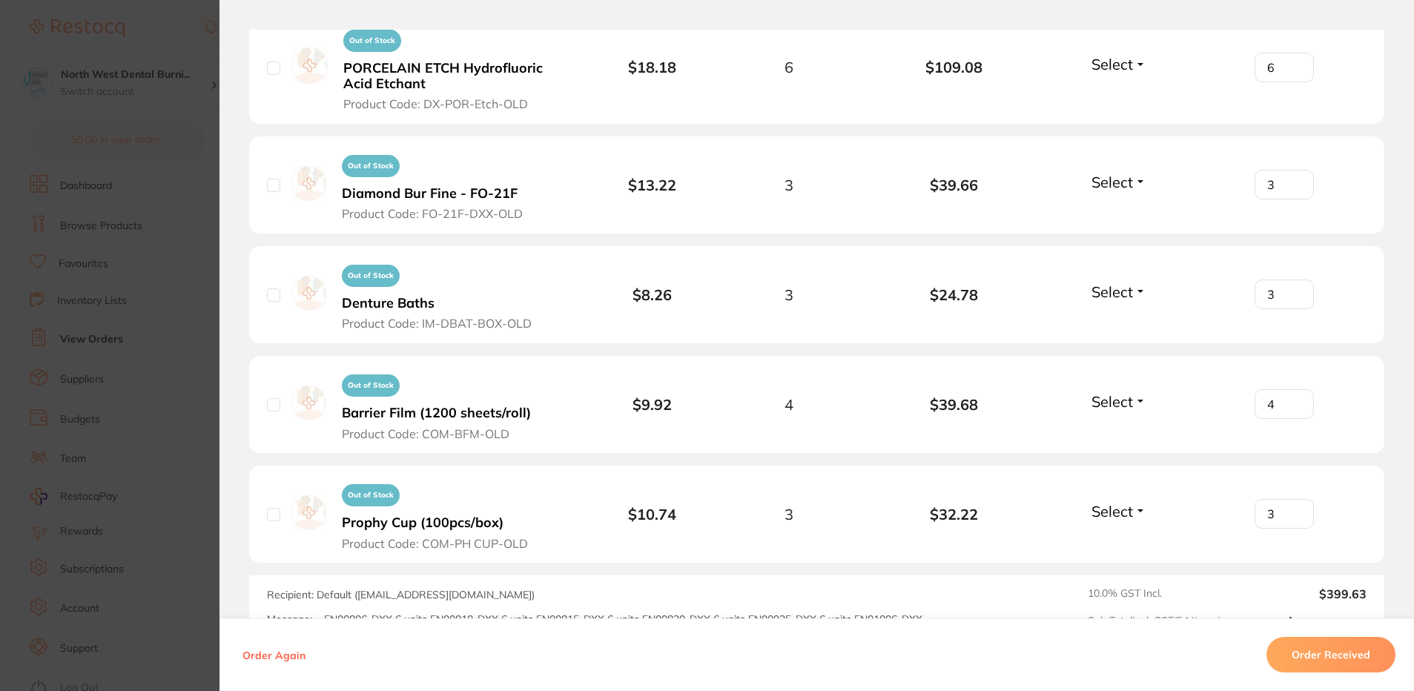
scroll to position [6634, 0]
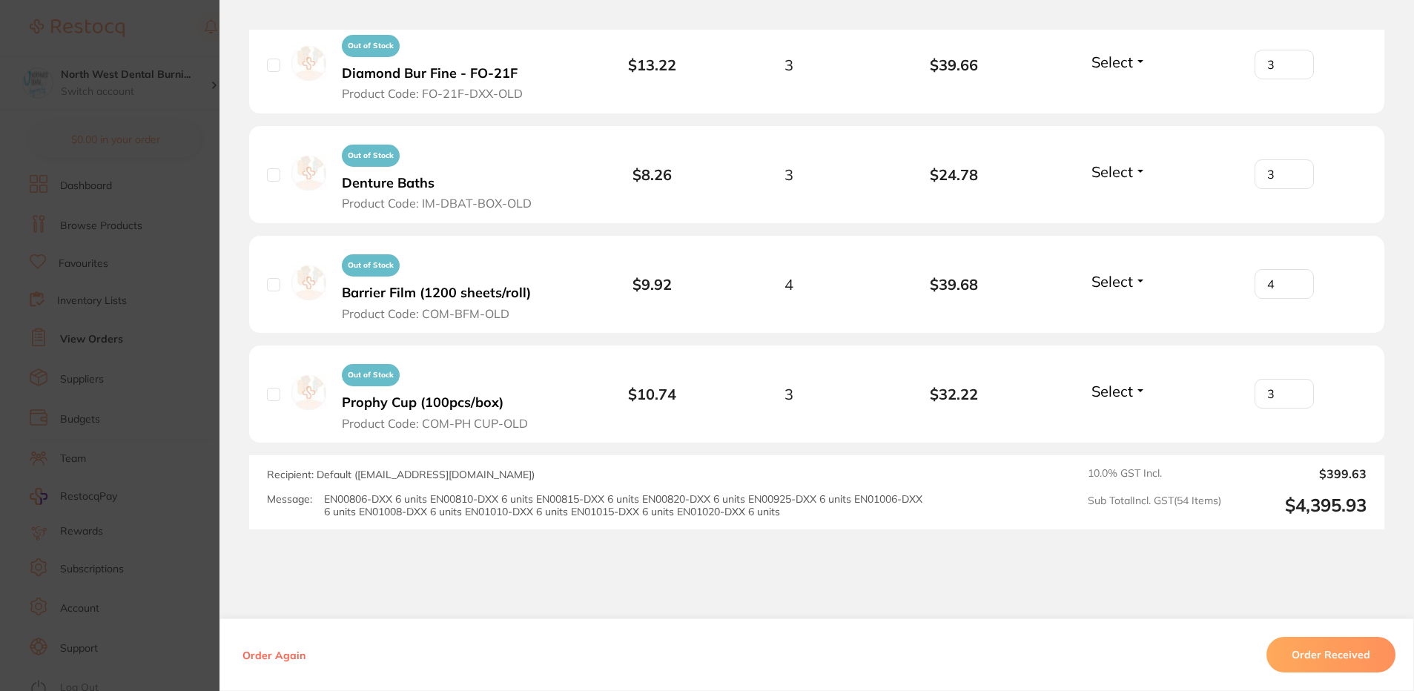
click at [113, 337] on section "Order ID: Restocq- 84646 Order Information Accepted Order Order Date [DATE] 18:…" at bounding box center [707, 345] width 1414 height 691
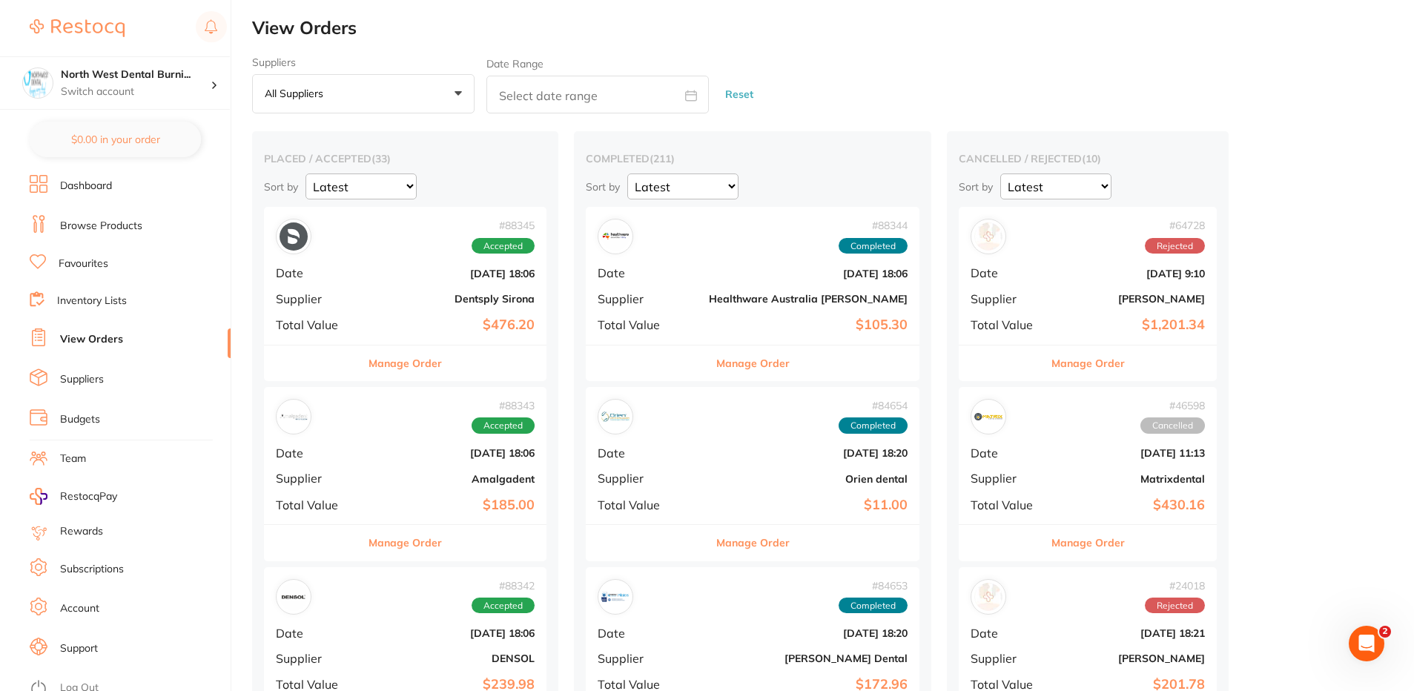
click at [724, 360] on button "Manage Order" at bounding box center [752, 363] width 73 height 36
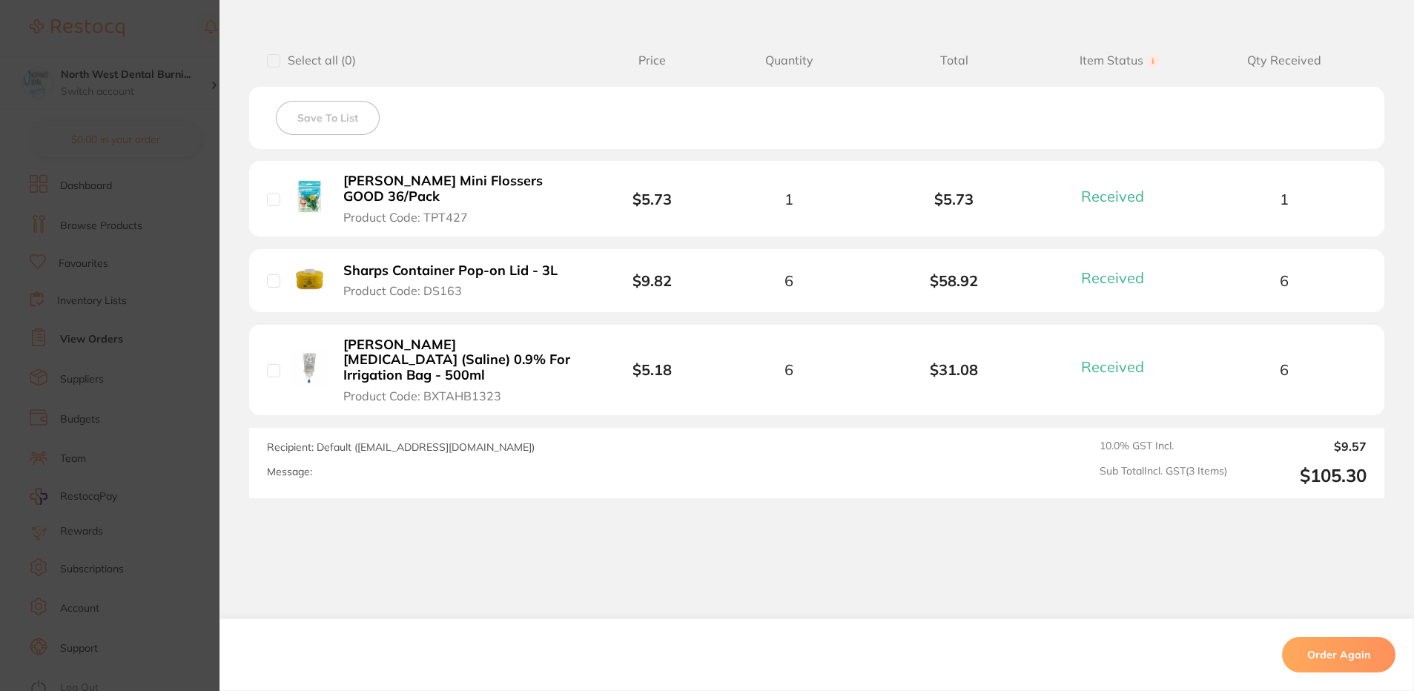
click at [148, 264] on section "Order ID: Restocq- 88344 Order Information 3 Received Completed Order Order Dat…" at bounding box center [707, 345] width 1414 height 691
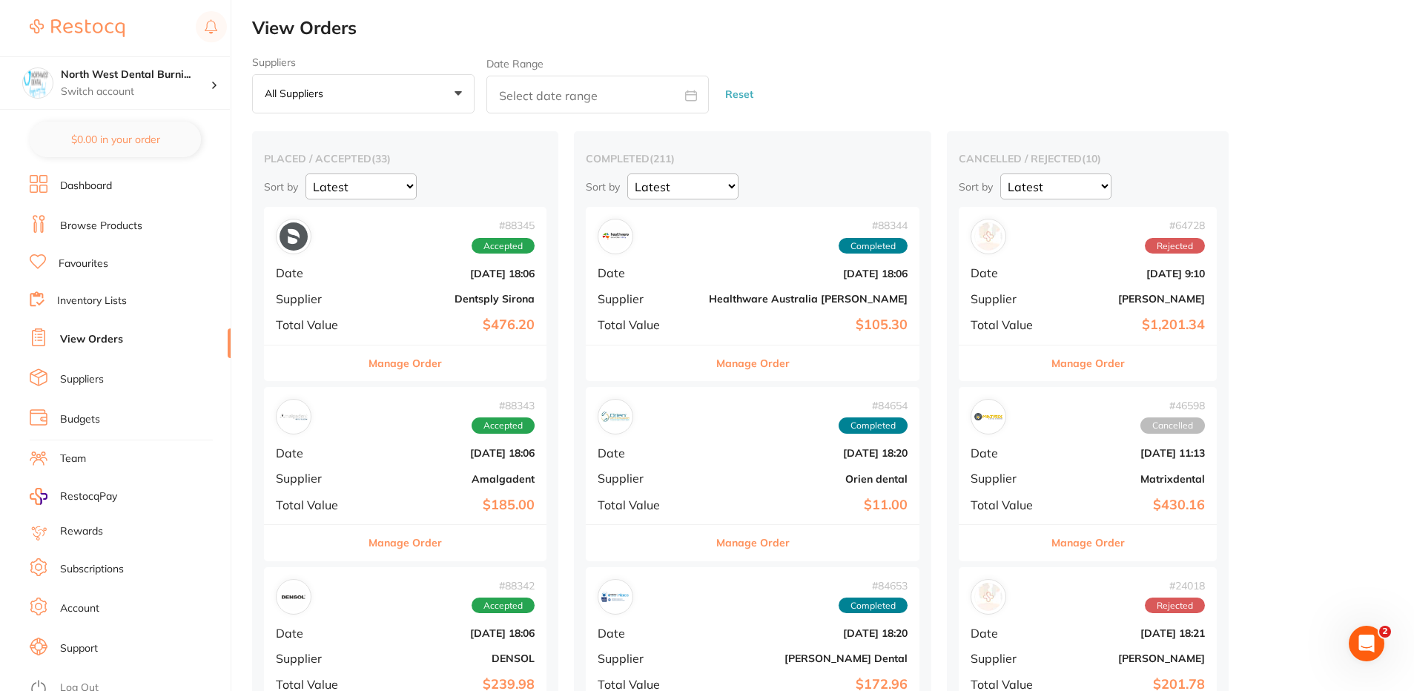
click at [734, 537] on button "Manage Order" at bounding box center [752, 543] width 73 height 36
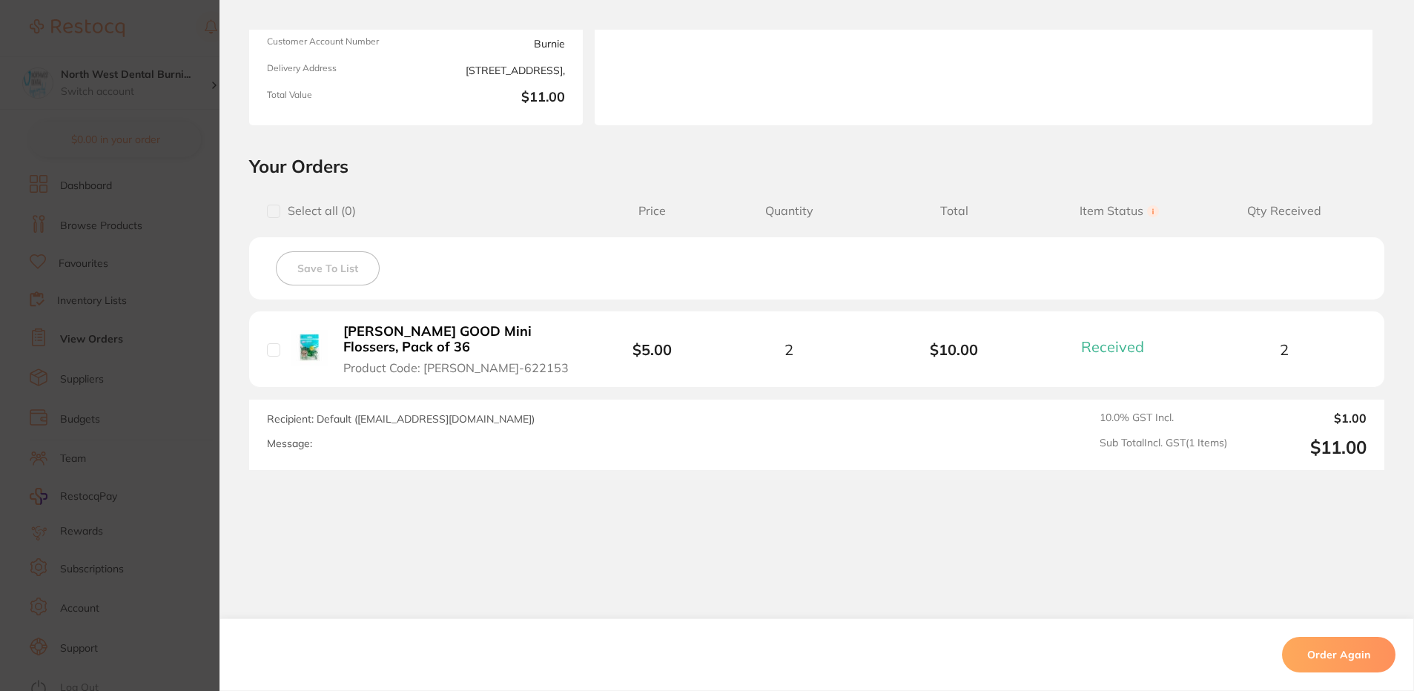
click at [126, 259] on section "Order ID: Restocq- 84654 Order Information 1 Received Completed Order Order Dat…" at bounding box center [707, 345] width 1414 height 691
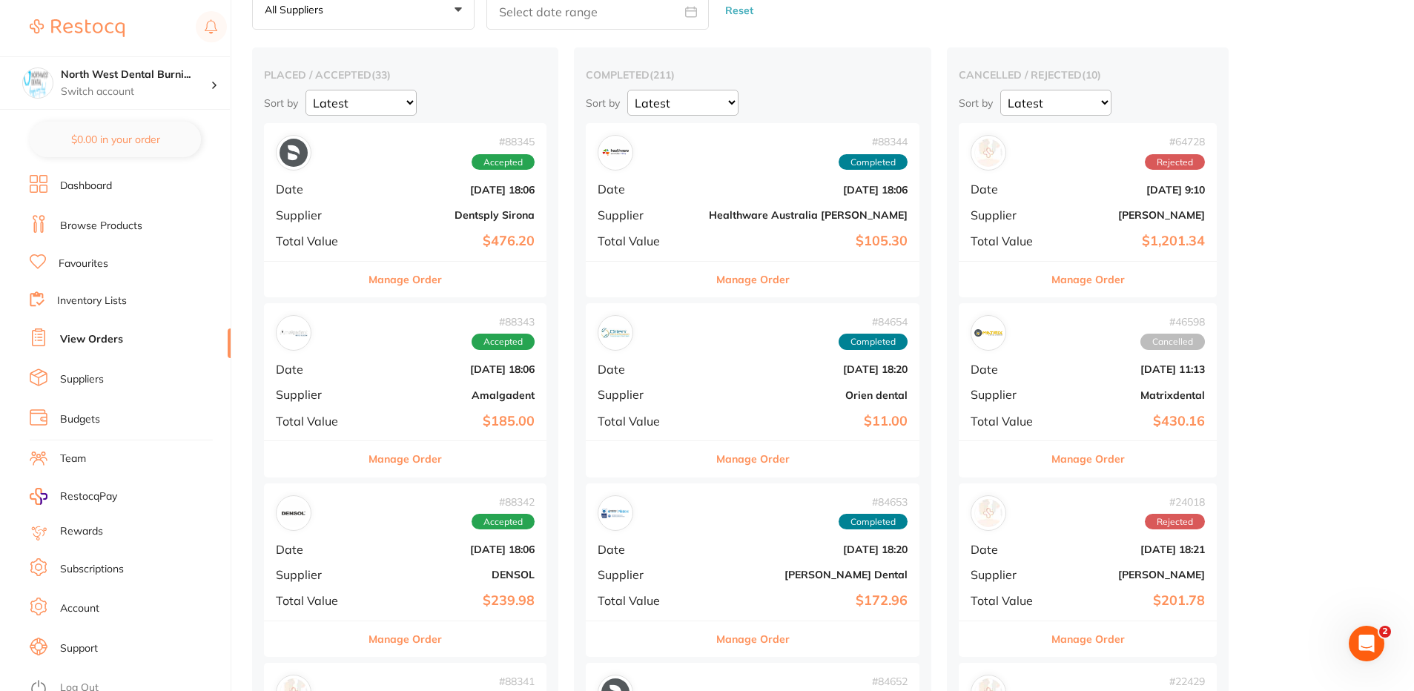
scroll to position [297, 0]
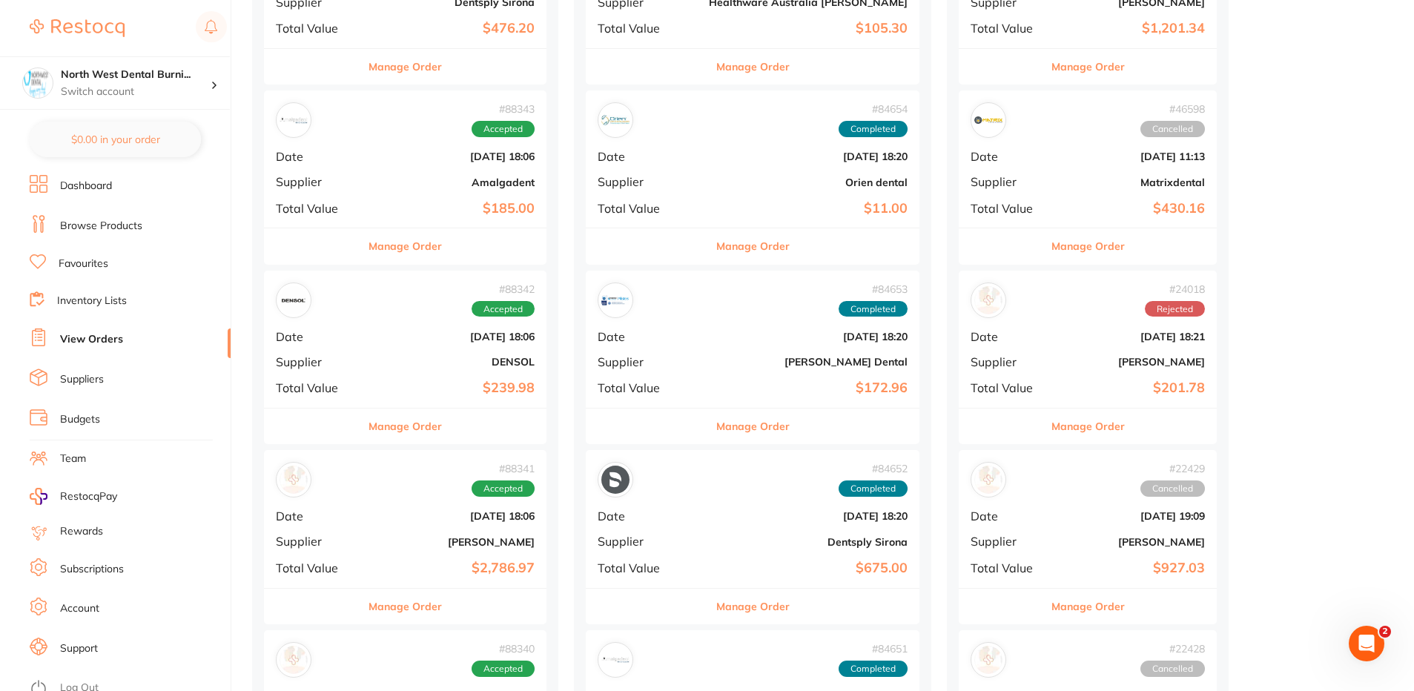
click at [716, 429] on button "Manage Order" at bounding box center [752, 426] width 73 height 36
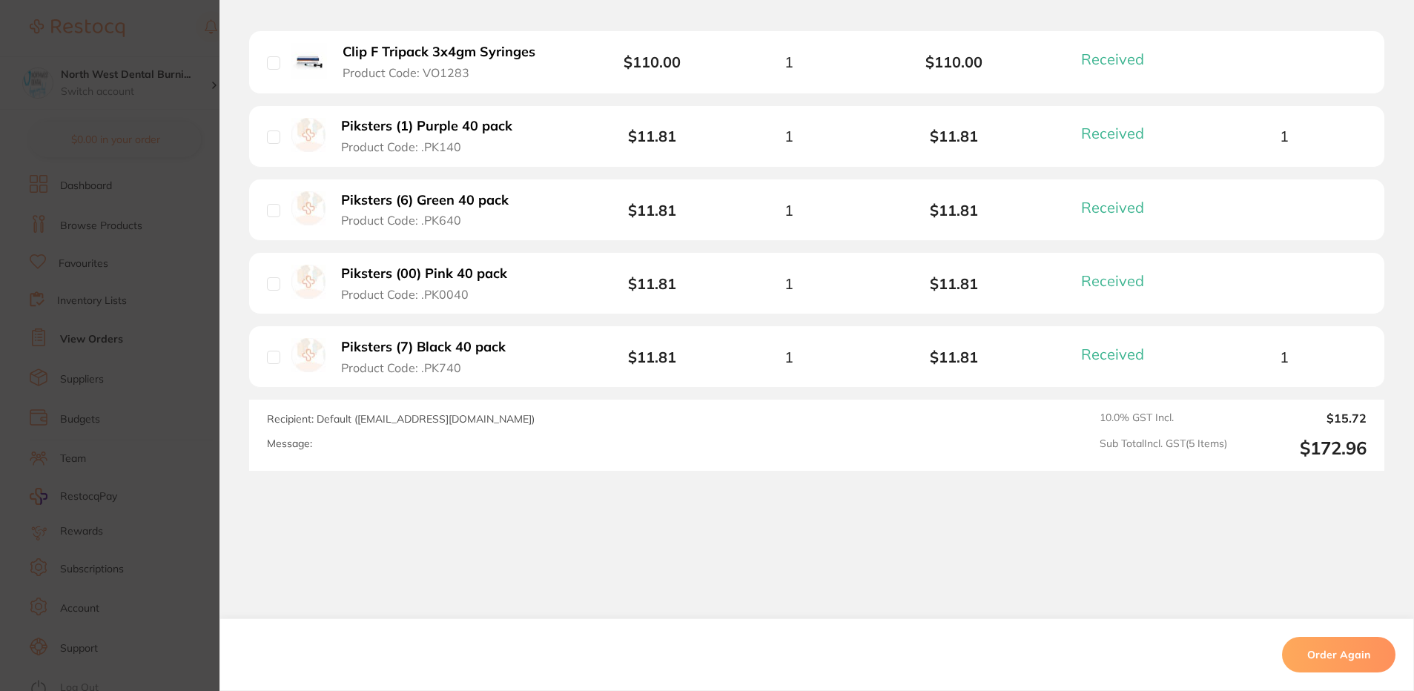
scroll to position [371, 0]
click at [95, 292] on section "Order ID: Restocq- 84653 Order Information 5 Received Completed Order Order Dat…" at bounding box center [707, 345] width 1414 height 691
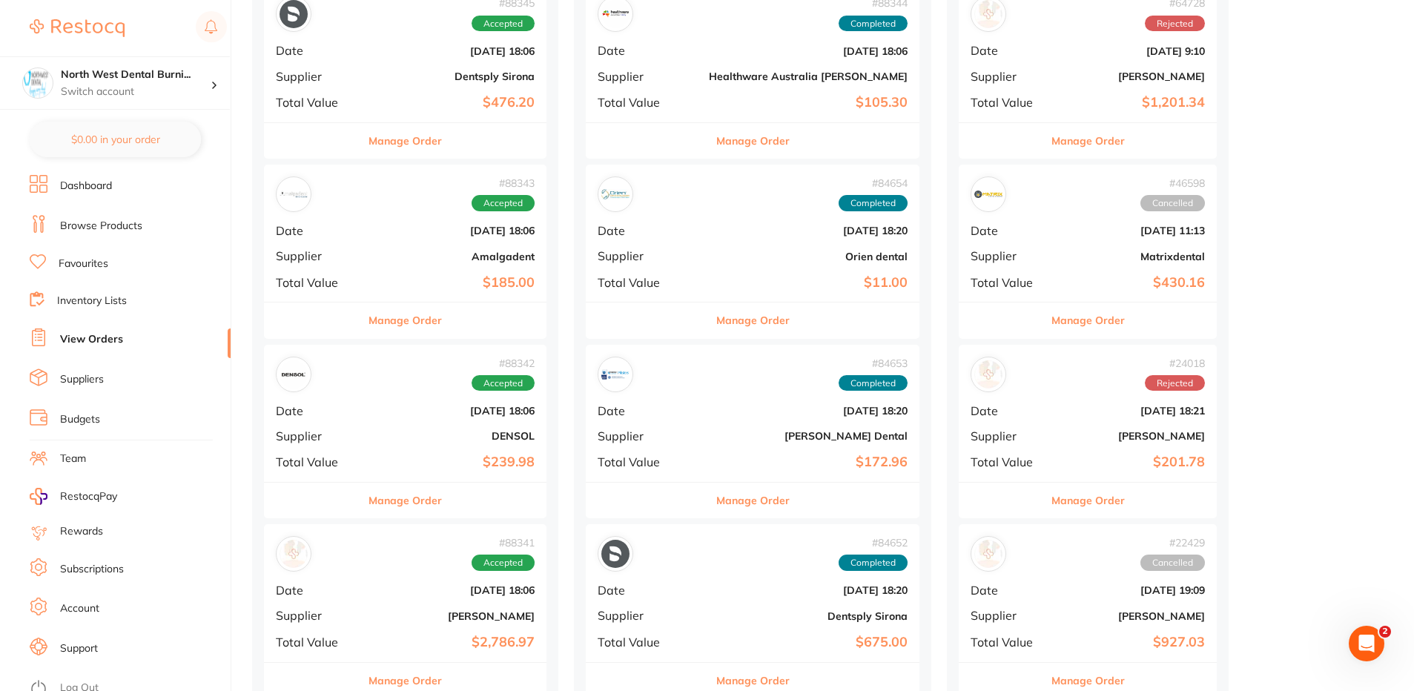
scroll to position [371, 0]
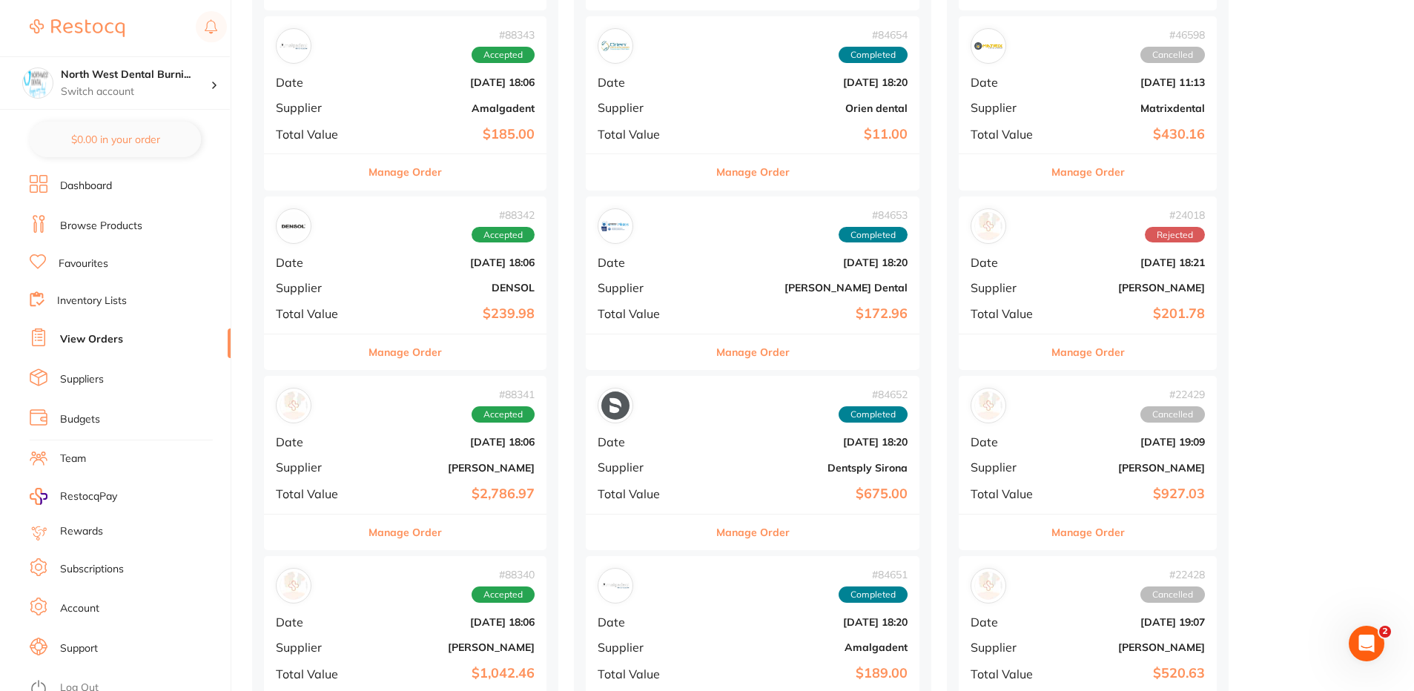
click at [401, 343] on button "Manage Order" at bounding box center [404, 352] width 73 height 36
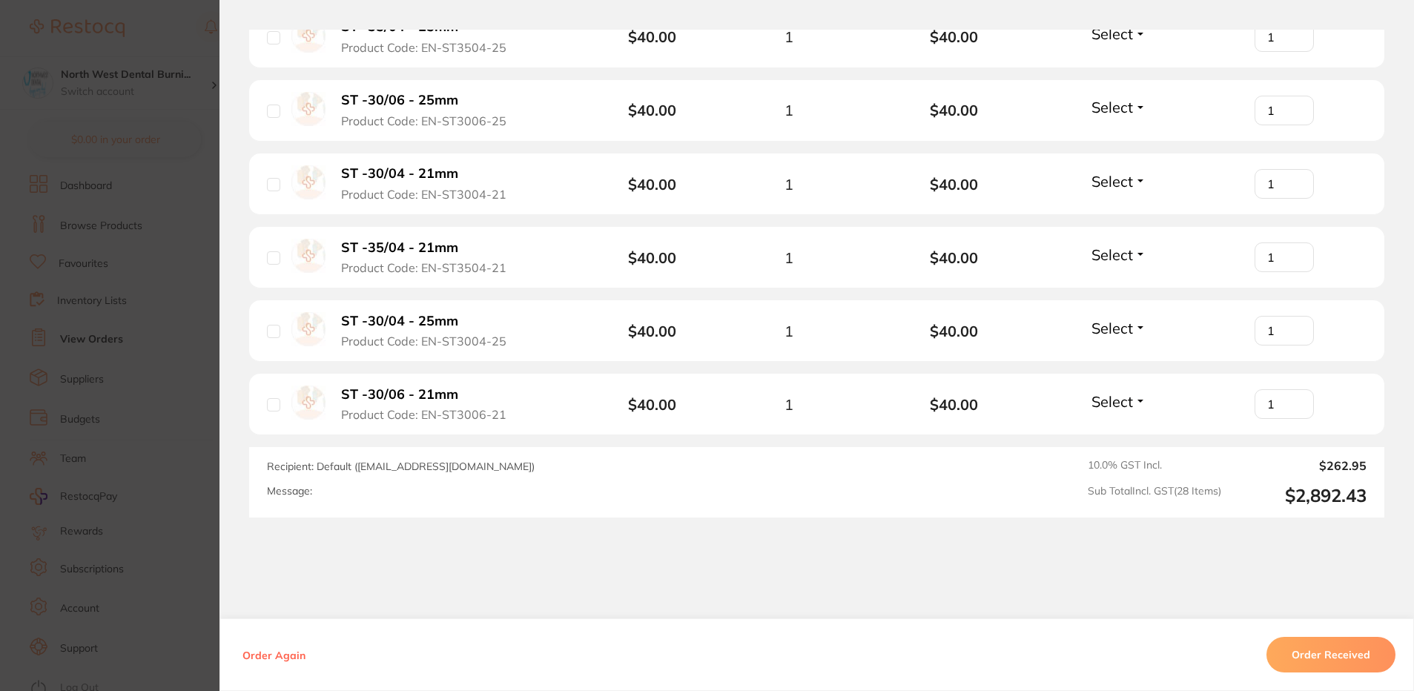
scroll to position [2608, 0]
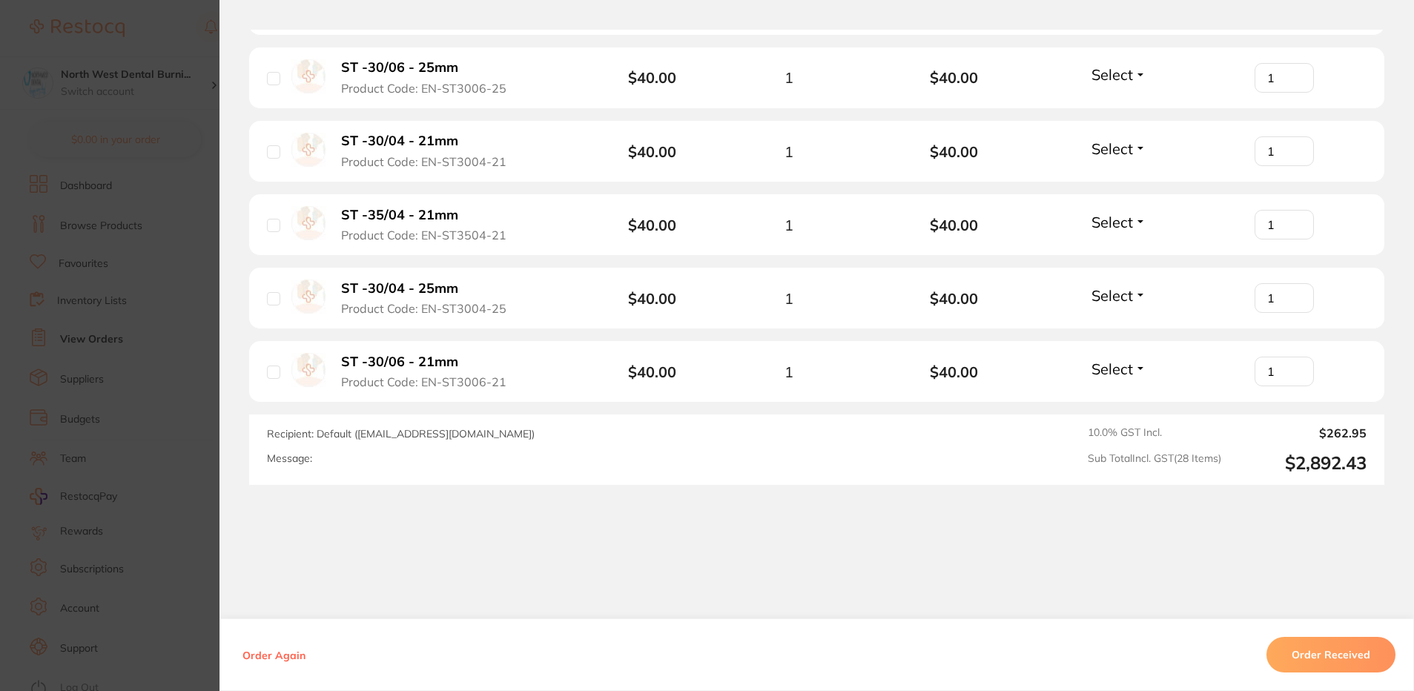
click at [137, 371] on section "Order ID: Restocq- 88338 Order Information Accepted Order Order Date [DATE] 18:…" at bounding box center [707, 345] width 1414 height 691
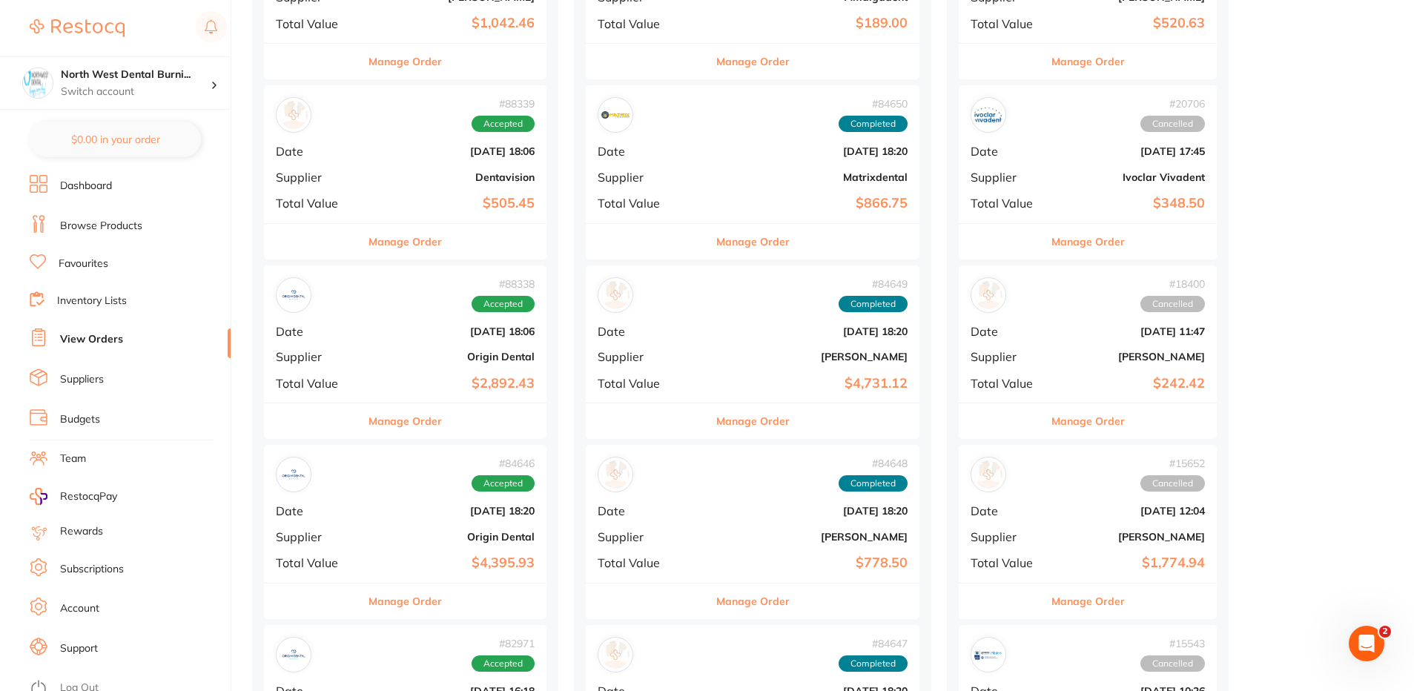
scroll to position [815, 0]
